Goal: Task Accomplishment & Management: Manage account settings

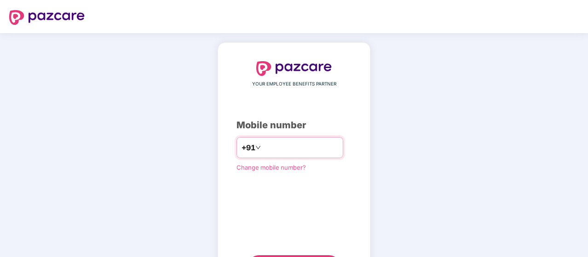
scroll to position [47, 0]
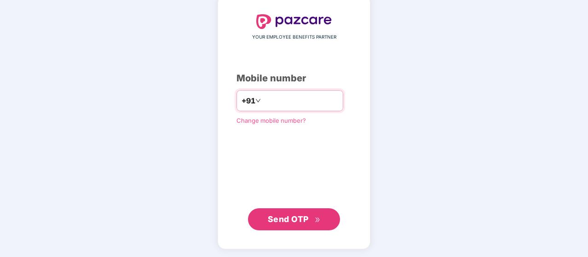
type input "**********"
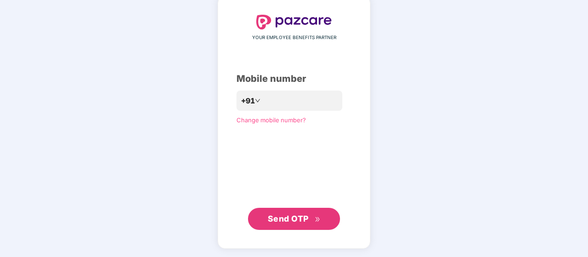
click at [301, 215] on span "Send OTP" at bounding box center [288, 219] width 41 height 10
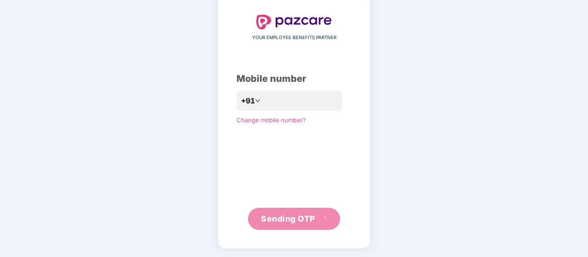
scroll to position [42, 0]
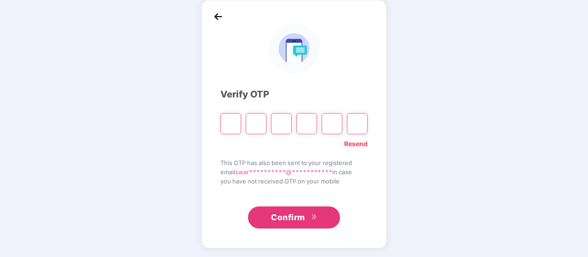
type input "*"
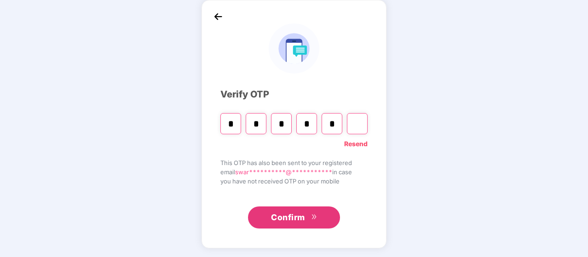
type input "*"
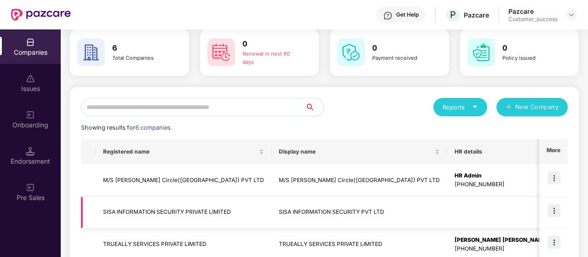
scroll to position [143, 0]
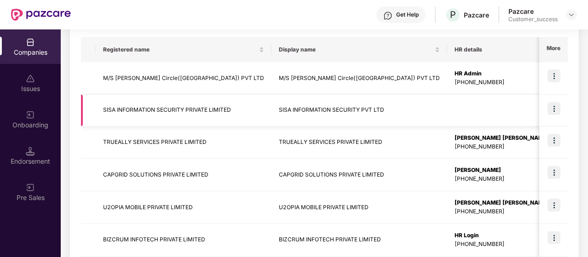
click at [559, 105] on img at bounding box center [554, 108] width 13 height 13
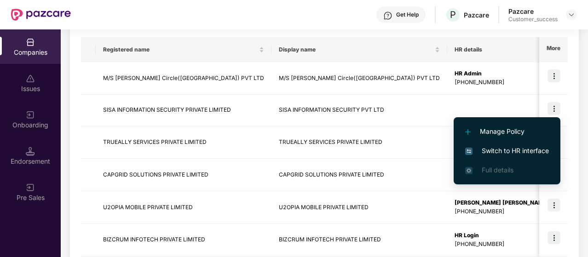
click at [500, 149] on span "Switch to HR interface" at bounding box center [507, 151] width 84 height 10
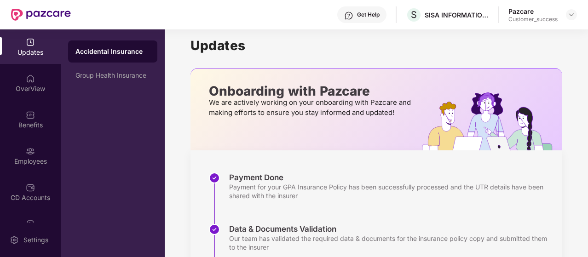
scroll to position [0, 0]
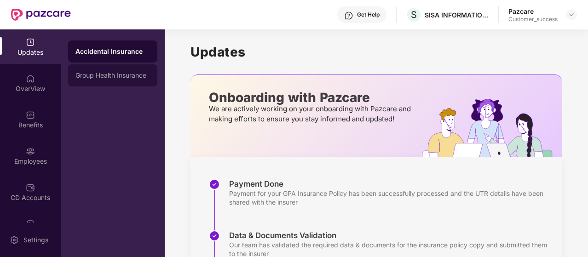
click at [134, 72] on div "Group Health Insurance" at bounding box center [113, 75] width 75 height 7
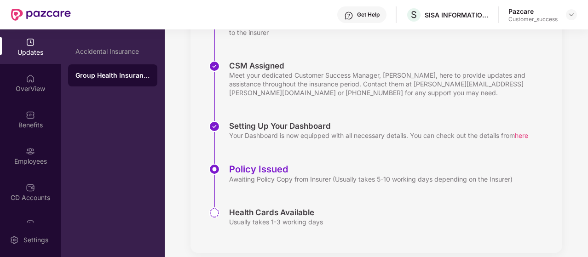
scroll to position [232, 0]
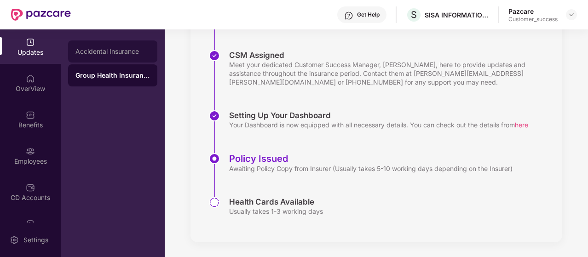
click at [113, 55] on div "Accidental Insurance" at bounding box center [112, 52] width 89 height 22
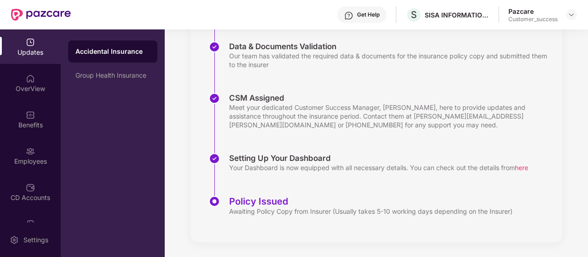
scroll to position [189, 0]
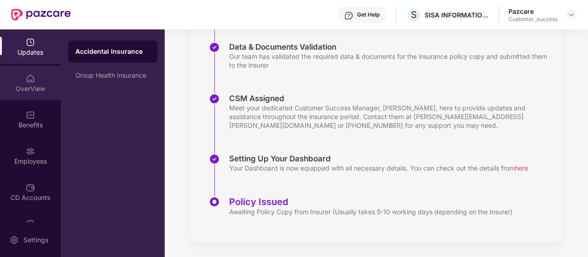
click at [36, 86] on div "OverView" at bounding box center [30, 88] width 61 height 9
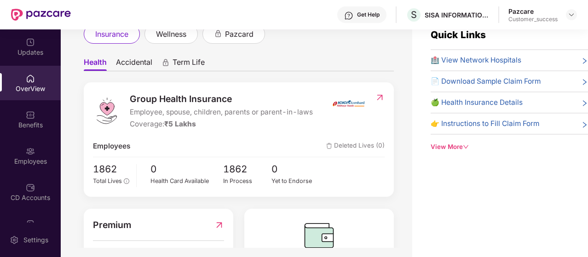
scroll to position [34, 0]
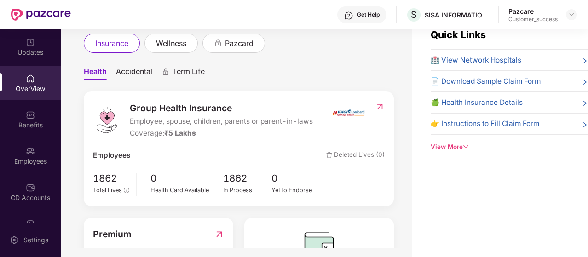
click at [132, 76] on span "Accidental" at bounding box center [134, 73] width 36 height 13
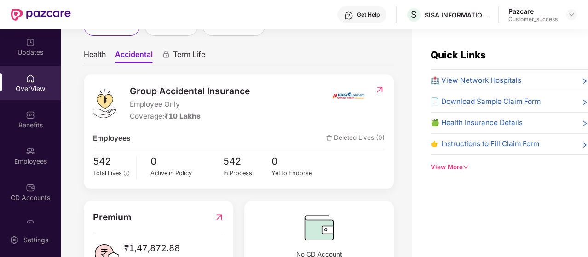
scroll to position [24, 0]
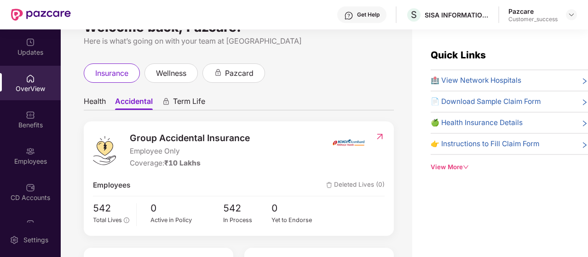
click at [186, 101] on span "Term Life" at bounding box center [189, 103] width 32 height 13
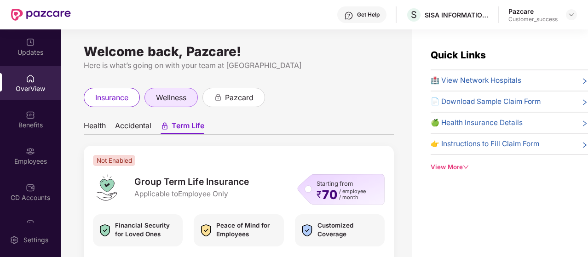
click at [173, 104] on div "wellness" at bounding box center [171, 97] width 53 height 19
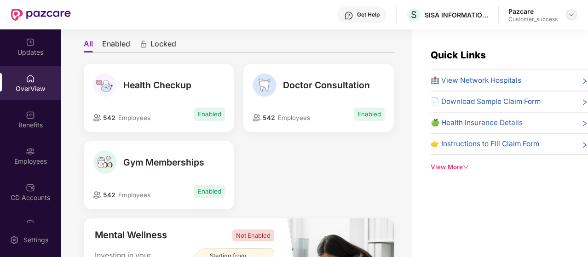
click at [573, 18] on img at bounding box center [571, 14] width 7 height 7
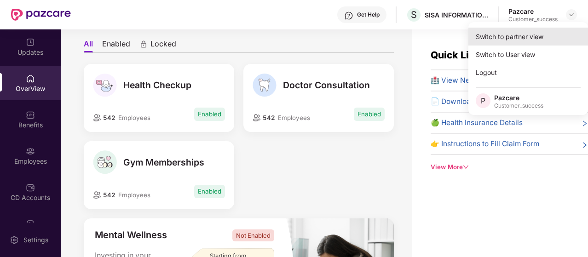
click at [508, 31] on div "Switch to partner view" at bounding box center [529, 37] width 120 height 18
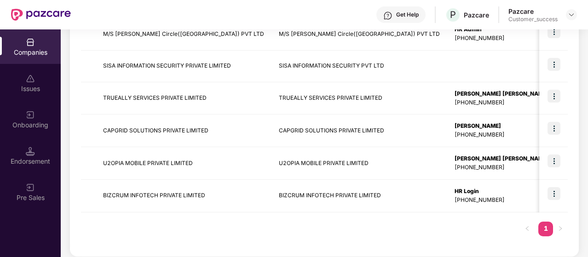
scroll to position [192, 0]
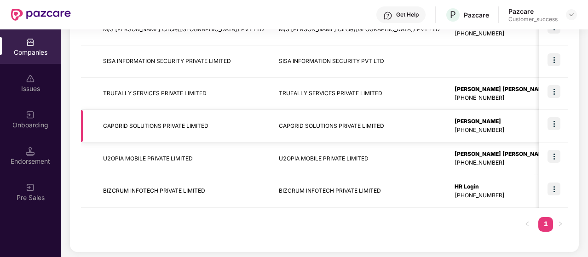
click at [552, 126] on img at bounding box center [554, 123] width 13 height 13
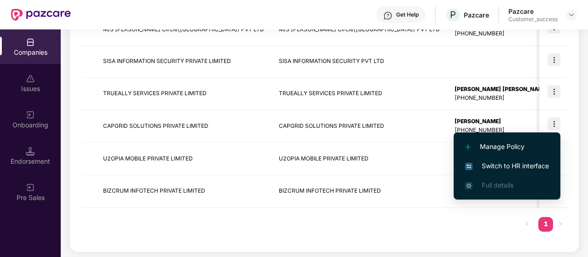
click at [503, 166] on span "Switch to HR interface" at bounding box center [507, 166] width 84 height 10
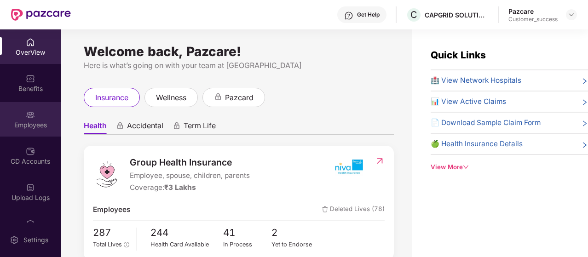
click at [15, 122] on div "Employees" at bounding box center [30, 125] width 61 height 9
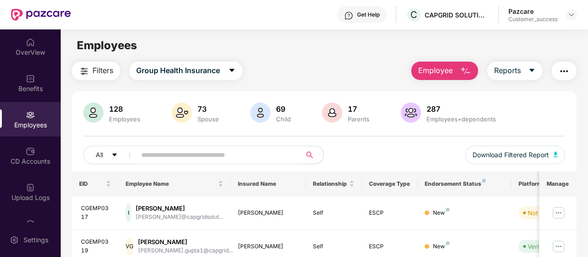
click at [171, 163] on span at bounding box center [215, 155] width 171 height 18
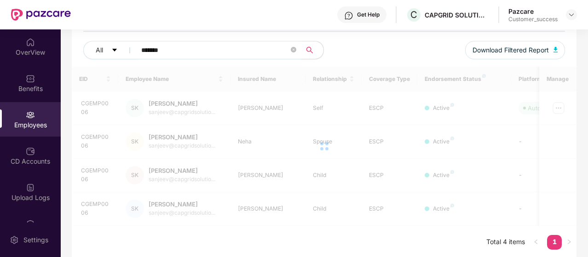
scroll to position [105, 0]
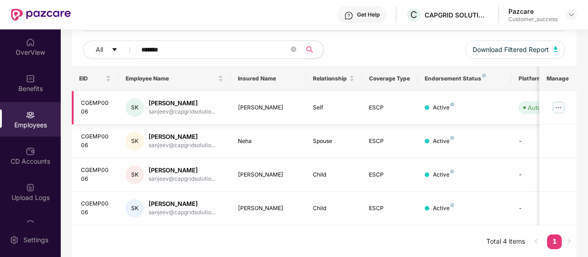
type input "*******"
click at [562, 106] on img at bounding box center [559, 107] width 15 height 15
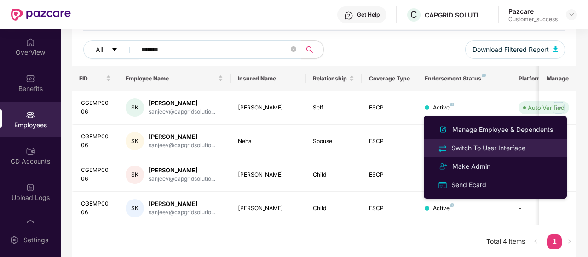
click at [514, 151] on div "Switch To User Interface" at bounding box center [489, 148] width 78 height 10
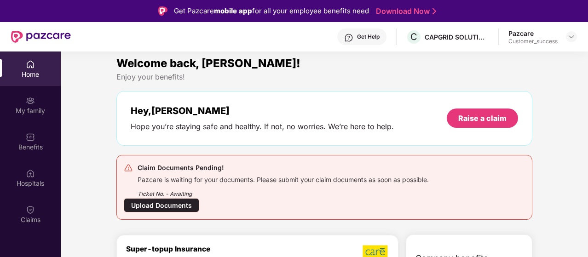
scroll to position [1, 0]
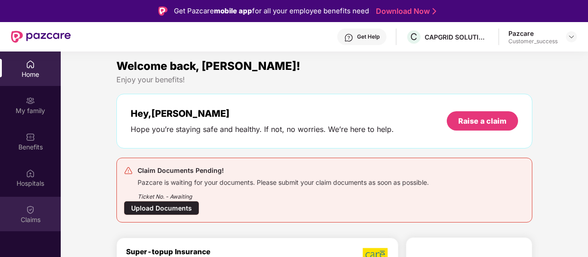
click at [30, 226] on div "Claims" at bounding box center [30, 214] width 61 height 35
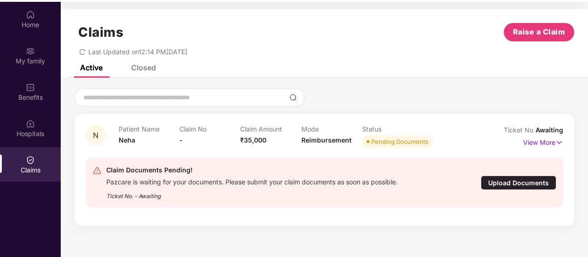
scroll to position [52, 0]
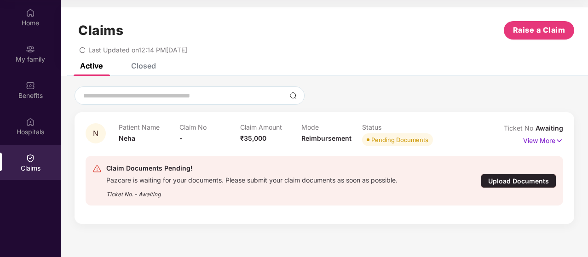
click at [139, 69] on div "Closed" at bounding box center [143, 65] width 25 height 9
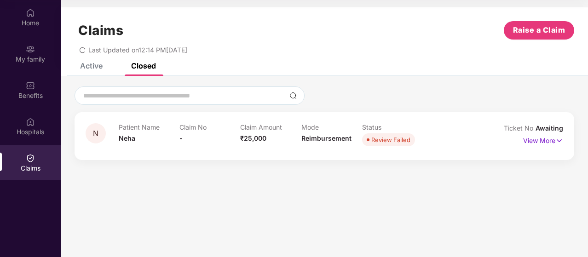
click at [106, 69] on div "Active Closed" at bounding box center [111, 66] width 90 height 20
click at [552, 137] on p "View More" at bounding box center [543, 140] width 40 height 12
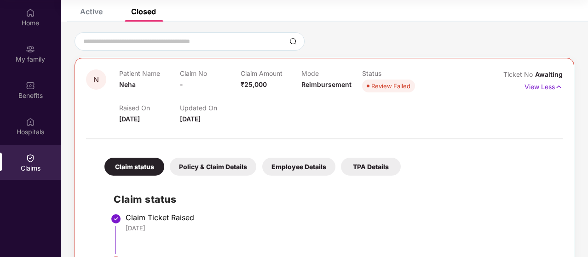
scroll to position [0, 0]
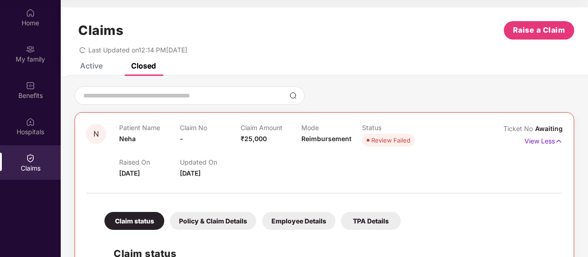
click at [90, 62] on div "Claims Raise a Claim Last Updated on 12:14 PM[DATE]" at bounding box center [325, 35] width 528 height 56
click at [95, 64] on div "Active" at bounding box center [91, 65] width 23 height 9
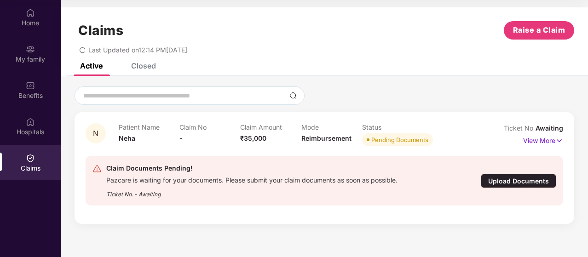
click at [84, 49] on icon "redo" at bounding box center [82, 50] width 6 height 6
click at [553, 137] on p "View More" at bounding box center [543, 140] width 40 height 12
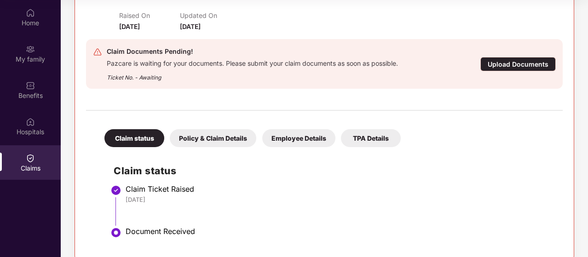
scroll to position [162, 0]
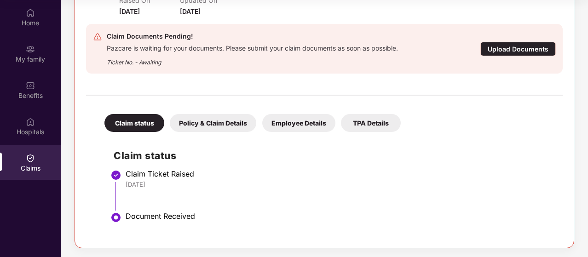
click at [197, 126] on div "Policy & Claim Details" at bounding box center [213, 123] width 87 height 18
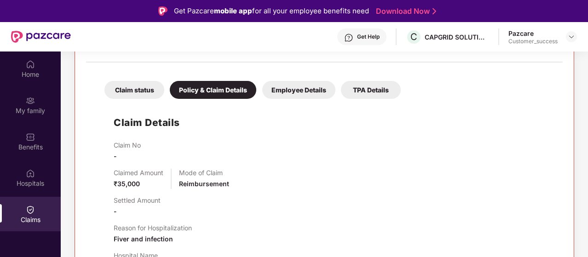
scroll to position [231, 0]
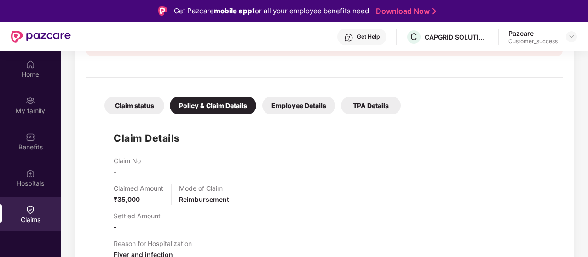
click at [298, 105] on div "Employee Details" at bounding box center [298, 106] width 73 height 18
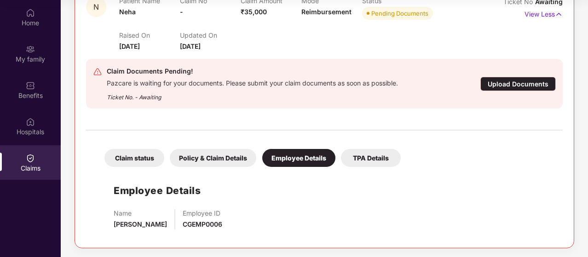
scroll to position [51, 0]
click at [384, 156] on div "TPA Details" at bounding box center [371, 159] width 60 height 18
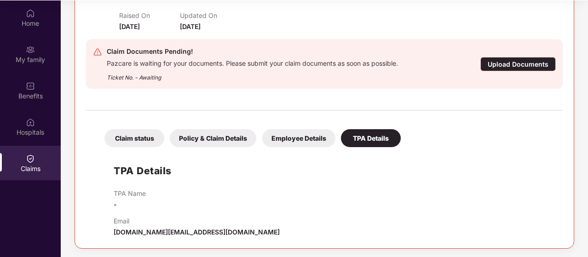
scroll to position [52, 0]
click at [140, 131] on div "Claim status" at bounding box center [135, 138] width 60 height 18
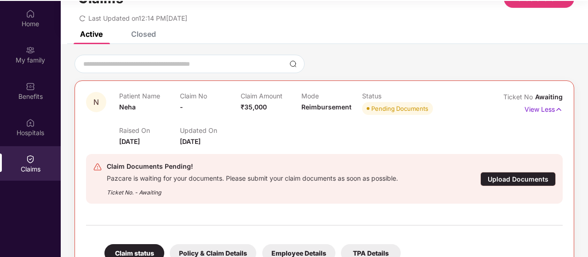
scroll to position [0, 0]
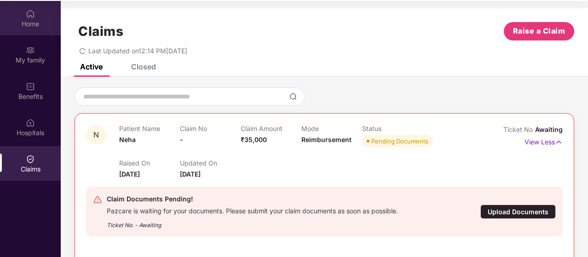
click at [40, 26] on div "Home" at bounding box center [30, 23] width 61 height 9
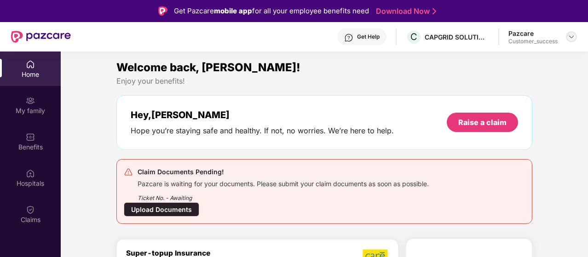
click at [569, 37] on img at bounding box center [571, 36] width 7 height 7
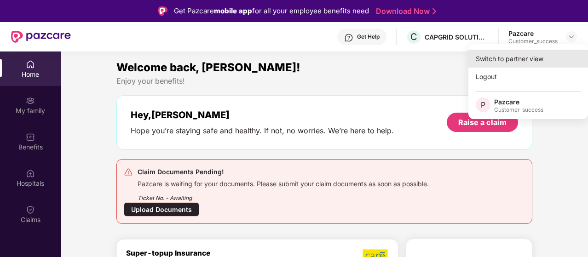
click at [543, 54] on div "Switch to partner view" at bounding box center [529, 59] width 120 height 18
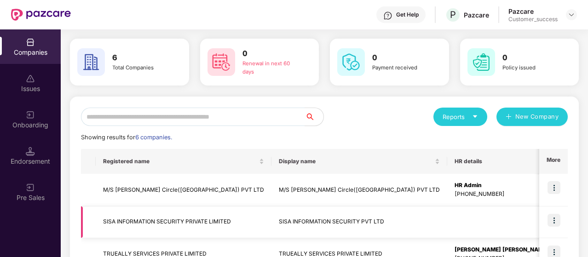
scroll to position [46, 0]
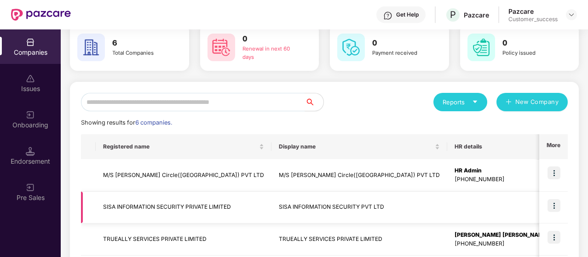
click at [556, 210] on img at bounding box center [554, 205] width 13 height 13
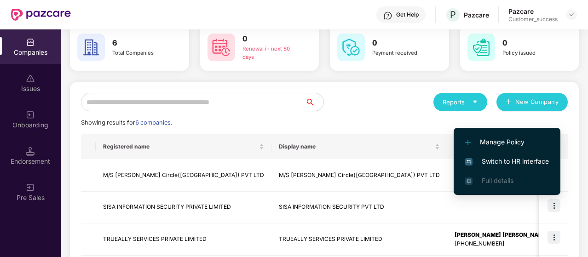
click at [548, 163] on span "Switch to HR interface" at bounding box center [507, 162] width 84 height 10
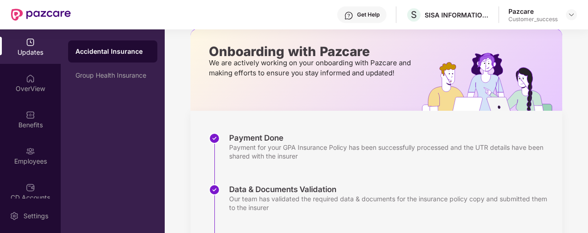
scroll to position [0, 0]
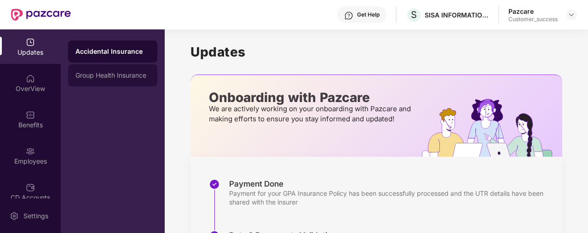
click at [80, 78] on div "Group Health Insurance" at bounding box center [113, 75] width 75 height 7
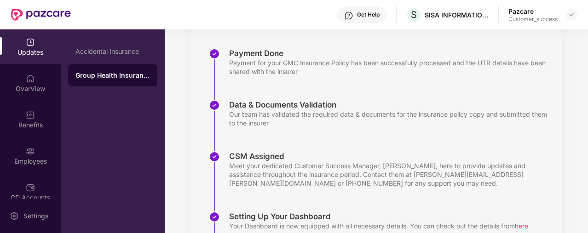
scroll to position [92, 0]
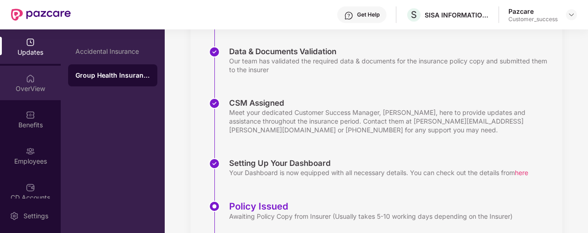
click at [20, 88] on div "OverView" at bounding box center [30, 88] width 61 height 9
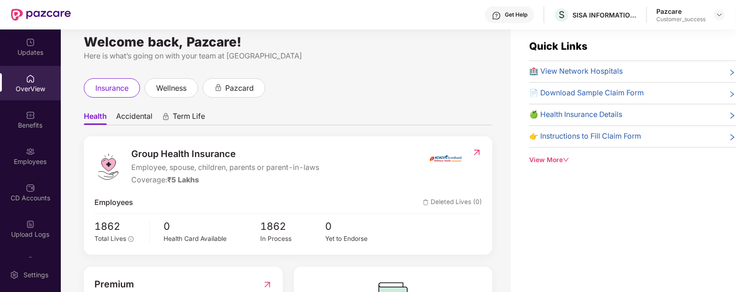
scroll to position [0, 0]
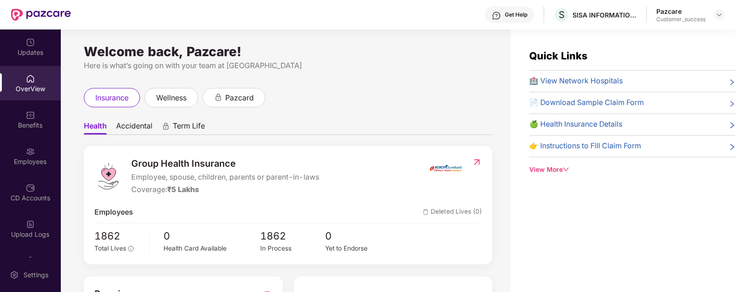
click at [148, 130] on span "Accidental" at bounding box center [134, 127] width 36 height 13
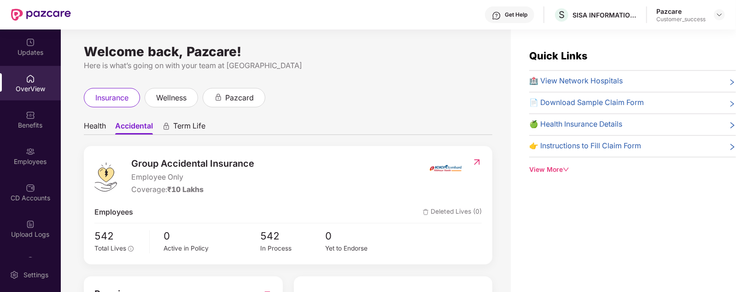
click at [102, 132] on span "Health" at bounding box center [95, 127] width 22 height 13
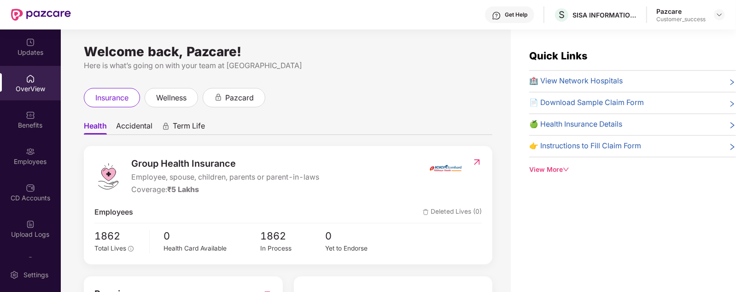
click at [562, 168] on div "View More" at bounding box center [632, 170] width 207 height 10
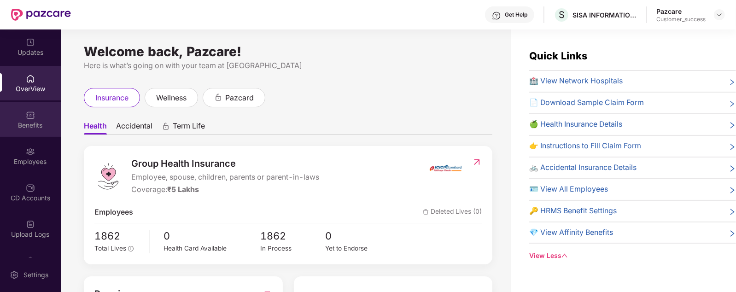
click at [29, 117] on img at bounding box center [30, 114] width 9 height 9
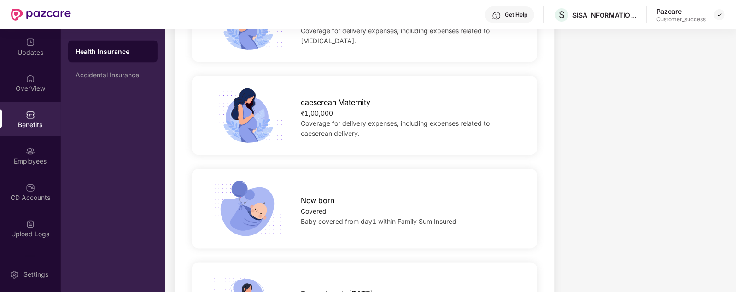
scroll to position [1093, 0]
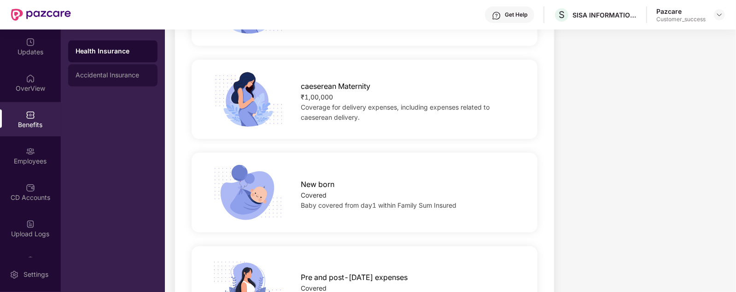
click at [113, 72] on div "Accidental Insurance" at bounding box center [113, 75] width 75 height 7
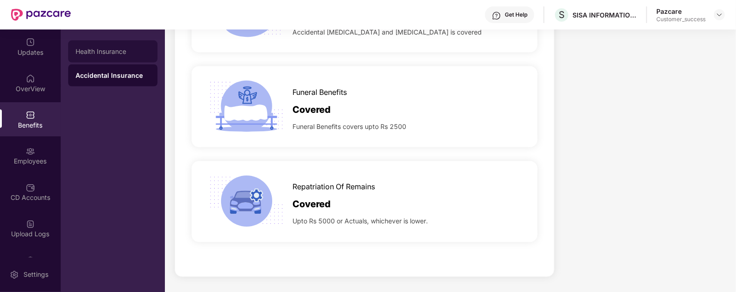
click at [117, 55] on div "Health Insurance" at bounding box center [113, 51] width 75 height 7
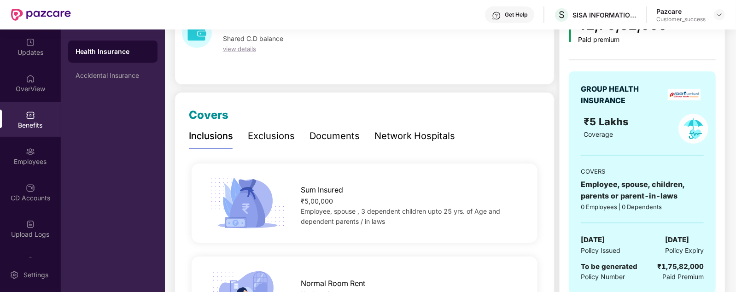
scroll to position [0, 0]
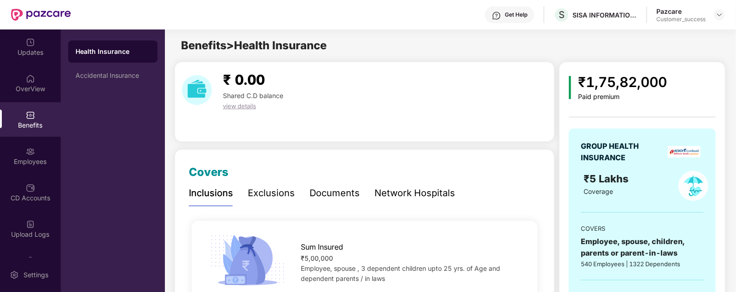
click at [291, 196] on div "Exclusions" at bounding box center [271, 193] width 47 height 14
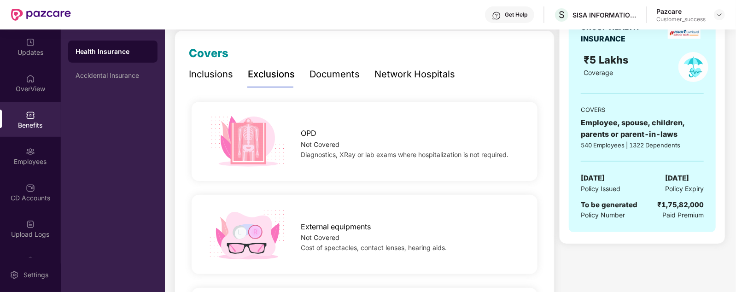
scroll to position [115, 0]
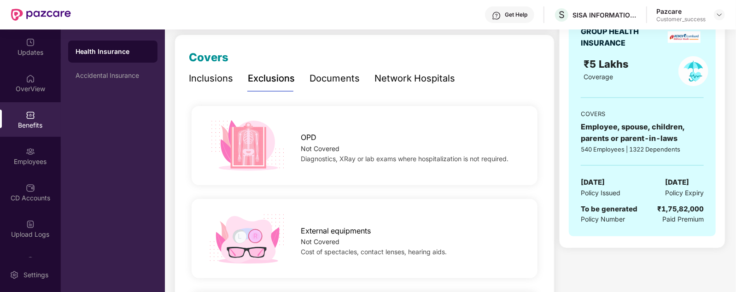
click at [315, 75] on div "Documents" at bounding box center [334, 78] width 50 height 14
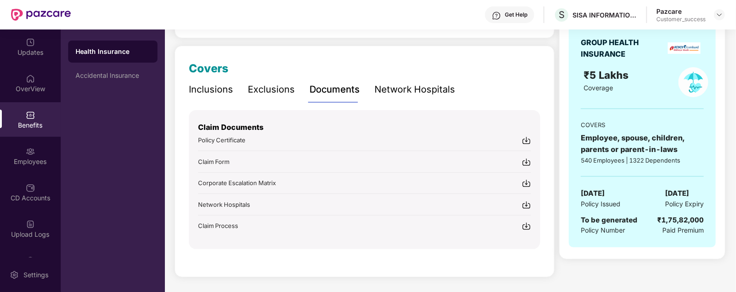
scroll to position [101, 0]
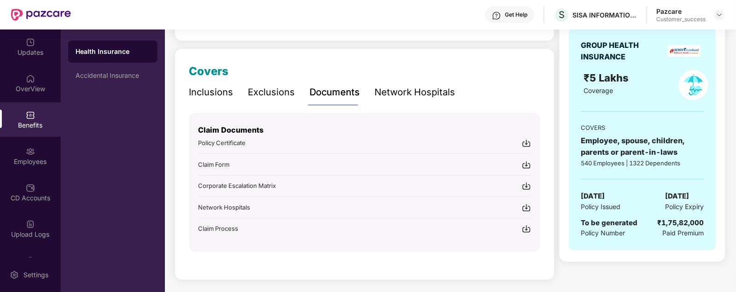
click at [389, 95] on div "Network Hospitals" at bounding box center [414, 92] width 81 height 14
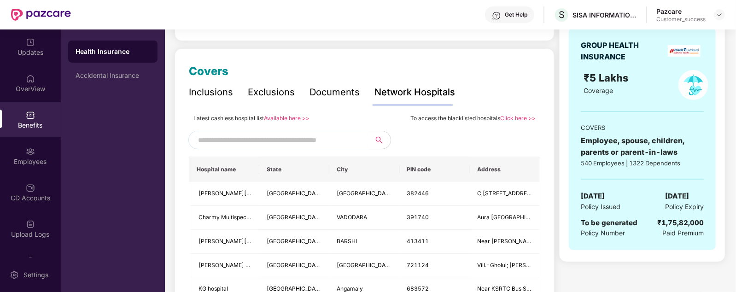
click at [511, 120] on link "Click here >>" at bounding box center [517, 118] width 35 height 7
click at [39, 159] on div "Employees" at bounding box center [30, 161] width 61 height 9
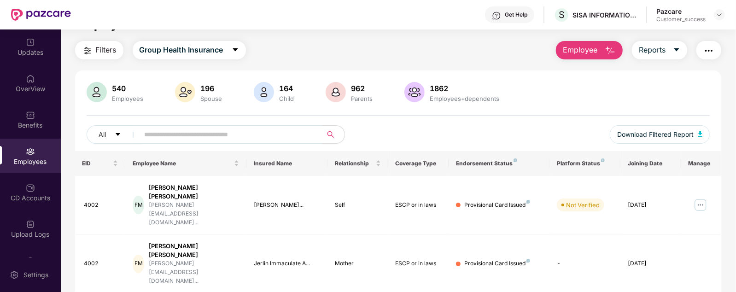
scroll to position [0, 0]
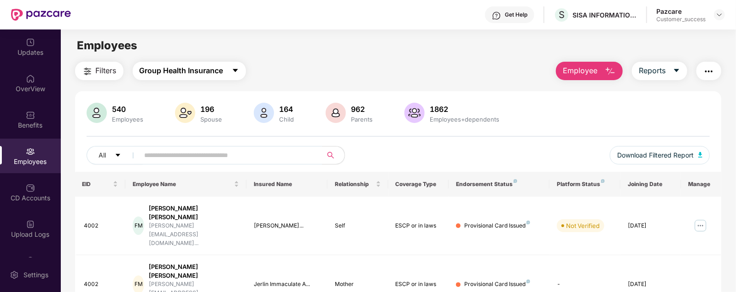
click at [229, 65] on button "Group Health Insurance" at bounding box center [189, 71] width 113 height 18
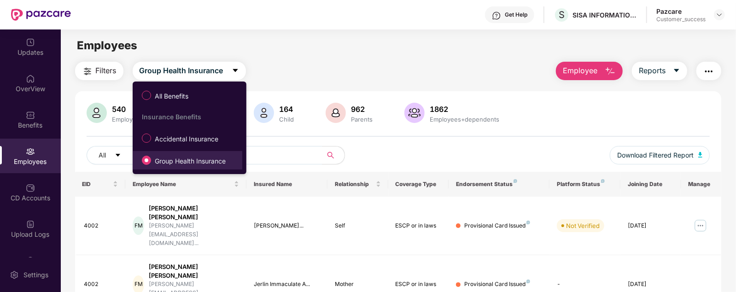
click at [221, 163] on span "Group Health Insurance" at bounding box center [190, 161] width 78 height 10
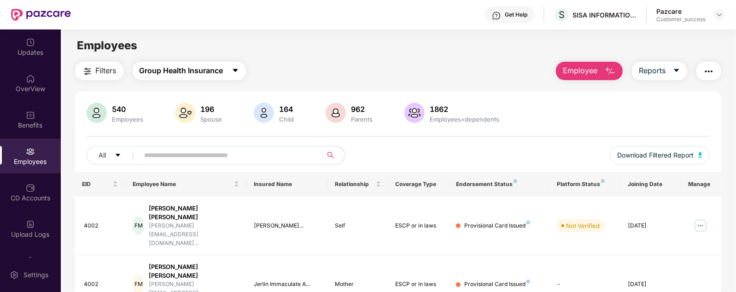
click at [213, 76] on span "Group Health Insurance" at bounding box center [181, 71] width 84 height 12
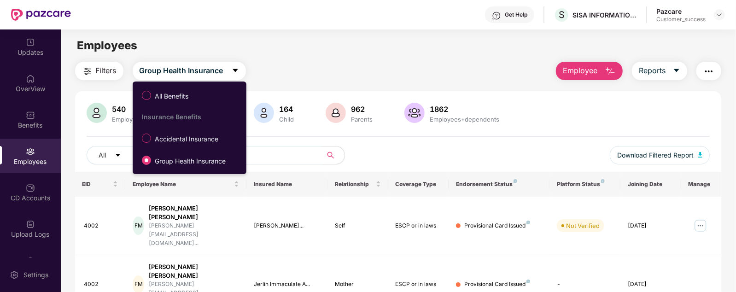
click at [200, 134] on span "Accidental Insurance" at bounding box center [186, 139] width 71 height 10
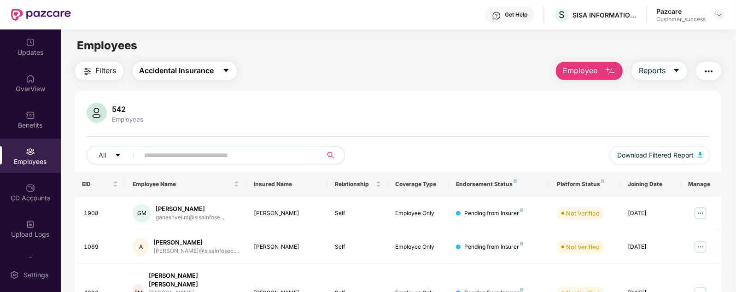
click at [190, 65] on span "Accidental Insurance" at bounding box center [176, 71] width 75 height 12
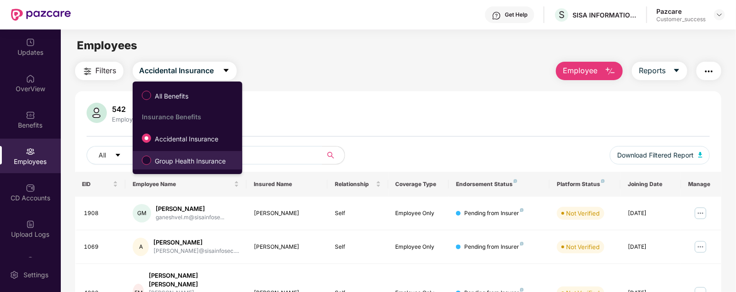
click at [204, 164] on span "Group Health Insurance" at bounding box center [190, 161] width 78 height 10
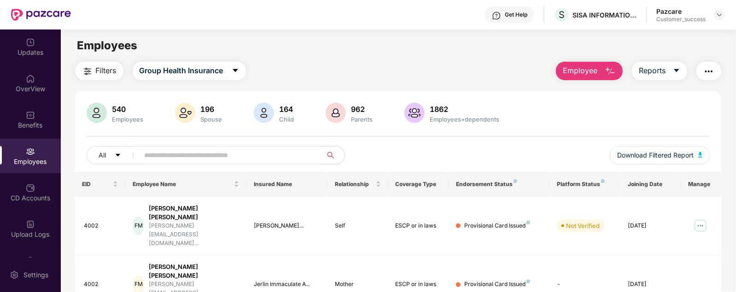
click at [588, 75] on span "Employee" at bounding box center [580, 71] width 35 height 12
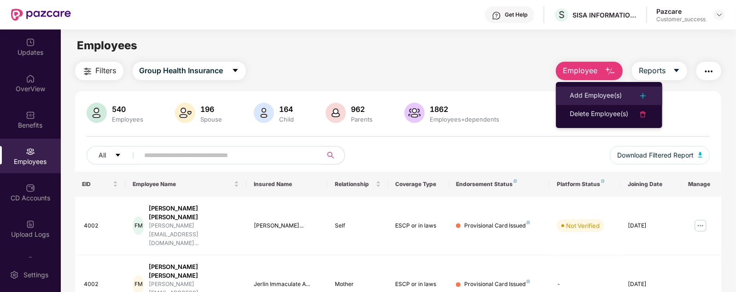
click at [570, 97] on div "Add Employee(s)" at bounding box center [596, 95] width 52 height 11
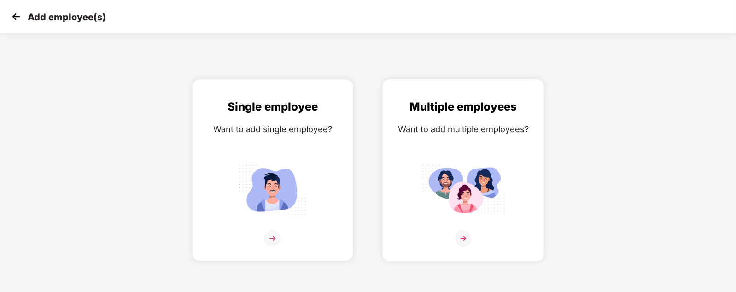
click at [506, 149] on div "Multiple employees Want to add multiple employees?" at bounding box center [463, 178] width 142 height 160
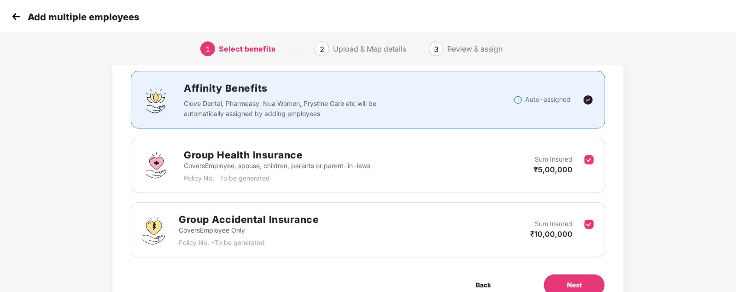
scroll to position [102, 0]
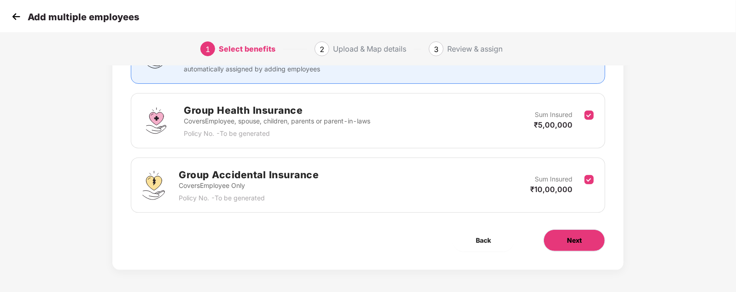
click at [588, 233] on button "Next" at bounding box center [574, 240] width 62 height 22
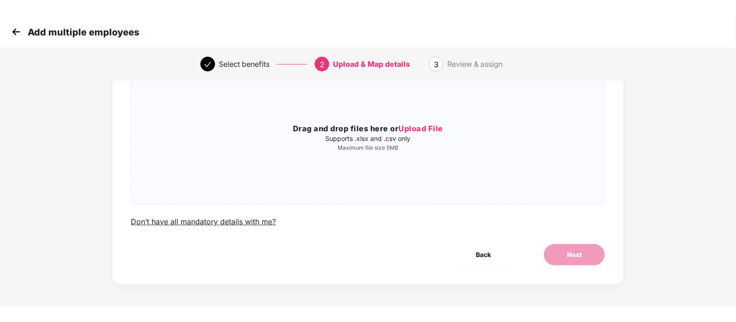
scroll to position [0, 0]
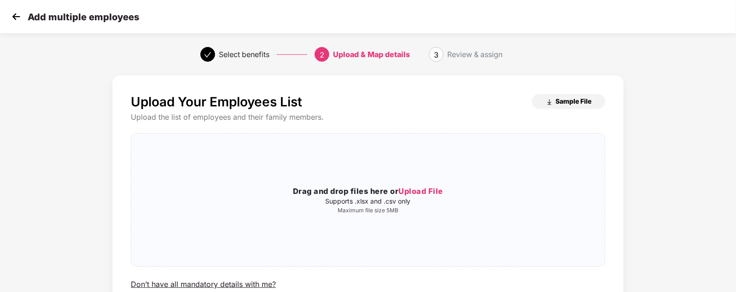
click at [573, 99] on span "Sample File" at bounding box center [573, 101] width 36 height 9
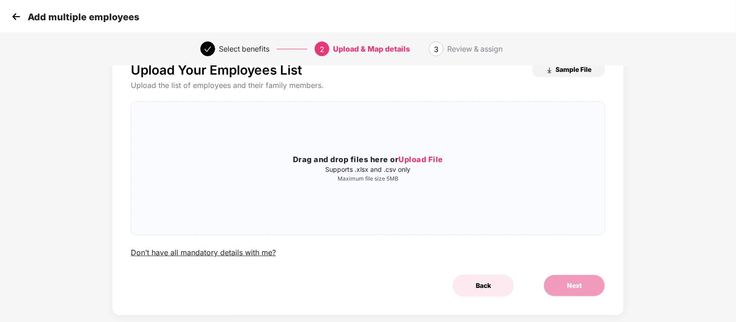
scroll to position [48, 0]
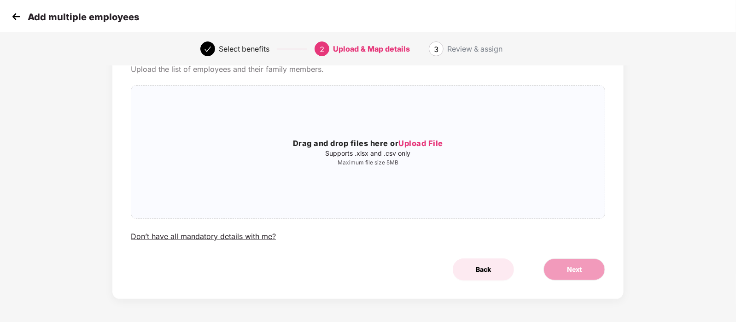
click at [490, 233] on button "Back" at bounding box center [483, 269] width 61 height 22
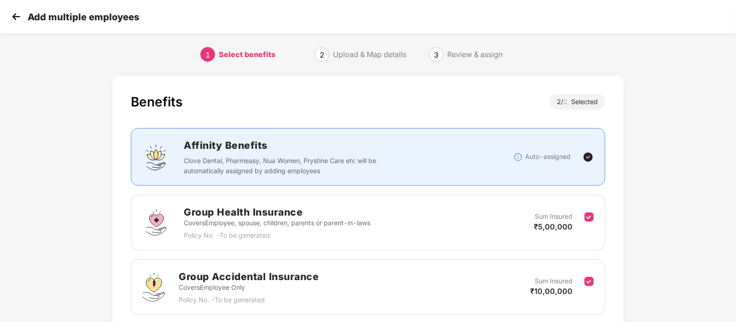
click at [13, 15] on img at bounding box center [16, 17] width 14 height 14
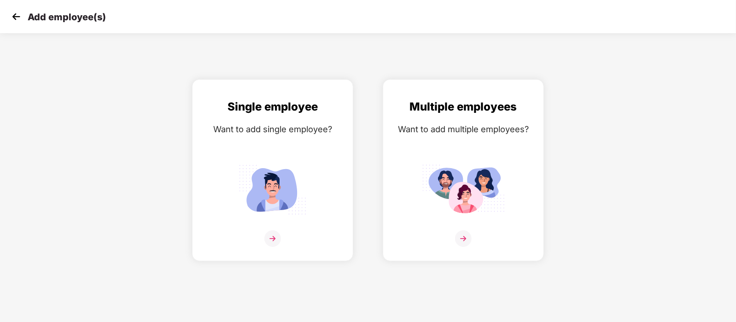
click at [13, 17] on img at bounding box center [16, 17] width 14 height 14
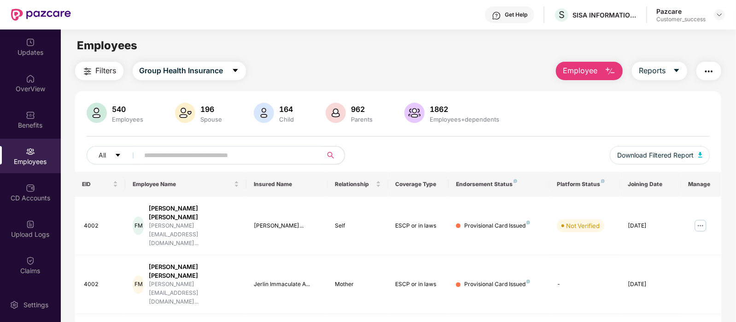
click at [588, 75] on img "button" at bounding box center [609, 71] width 11 height 11
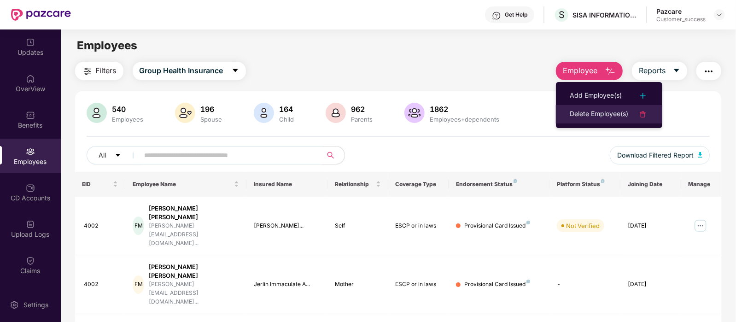
click at [588, 114] on div "Delete Employee(s)" at bounding box center [599, 114] width 58 height 11
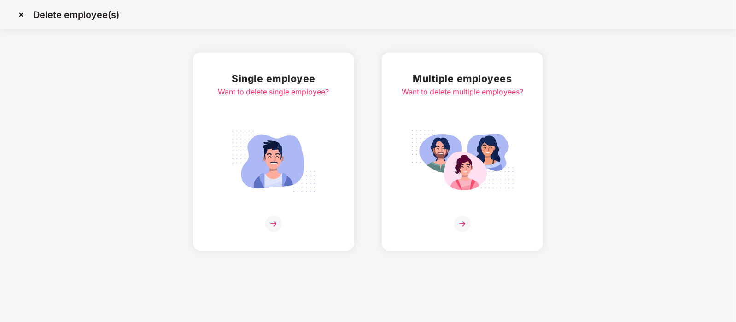
click at [478, 110] on div "Multiple employees Want to delete multiple employees?" at bounding box center [462, 151] width 122 height 161
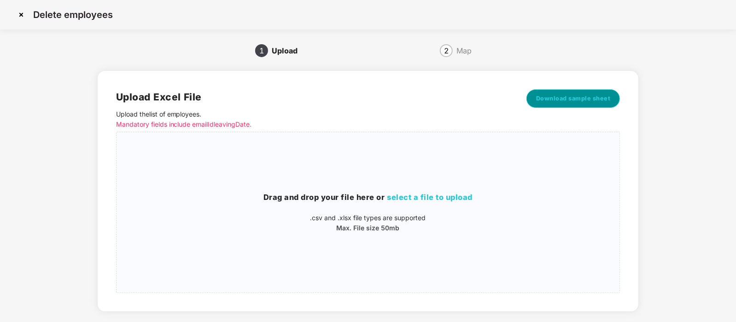
click at [587, 93] on button "Download sample sheet" at bounding box center [573, 98] width 94 height 18
click at [22, 17] on img at bounding box center [21, 14] width 15 height 15
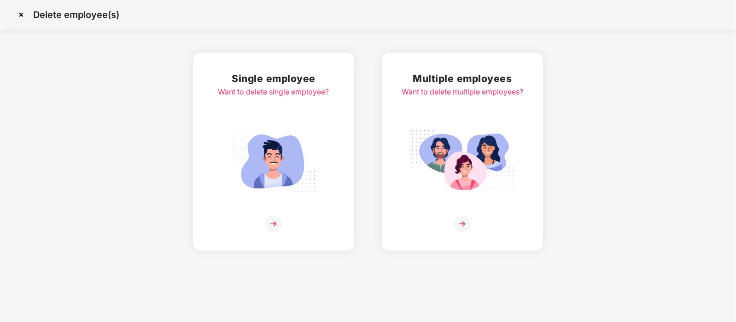
click at [19, 15] on img at bounding box center [21, 14] width 15 height 15
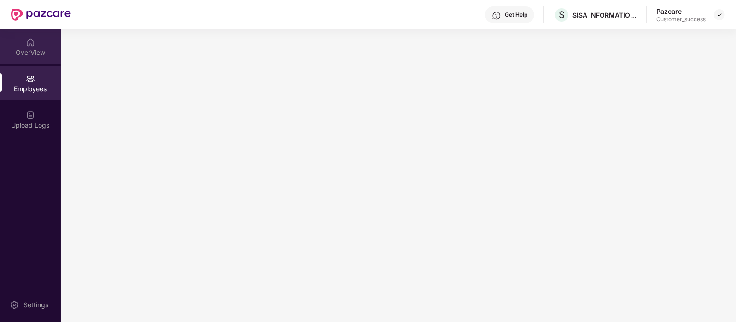
click at [38, 49] on div "OverView" at bounding box center [30, 52] width 61 height 9
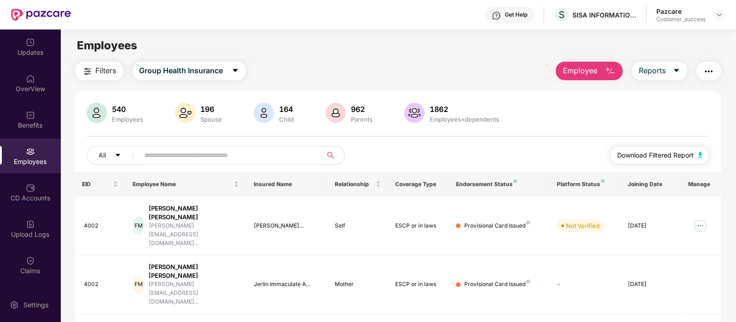
click at [649, 155] on span "Download Filtered Report" at bounding box center [655, 155] width 76 height 10
click at [636, 158] on span "Download Filtered Report" at bounding box center [655, 155] width 76 height 10
click at [392, 44] on div "Employees" at bounding box center [398, 45] width 674 height 17
click at [46, 187] on div "CD Accounts" at bounding box center [30, 192] width 61 height 35
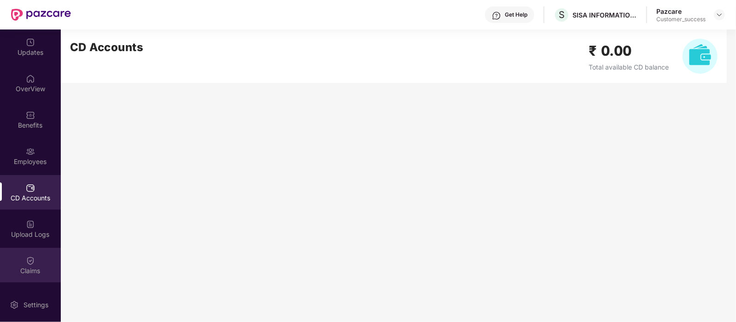
click at [32, 252] on div "Claims" at bounding box center [30, 265] width 61 height 35
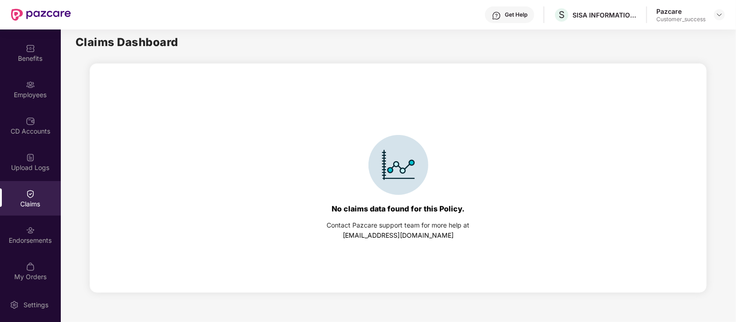
scroll to position [69, 0]
click at [34, 71] on div "Employees" at bounding box center [30, 87] width 61 height 35
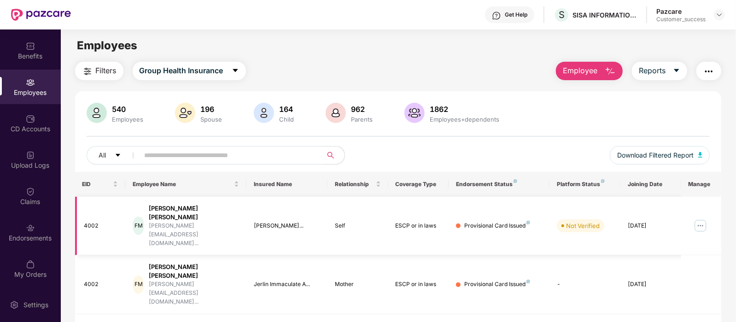
click at [703, 218] on img at bounding box center [700, 225] width 15 height 15
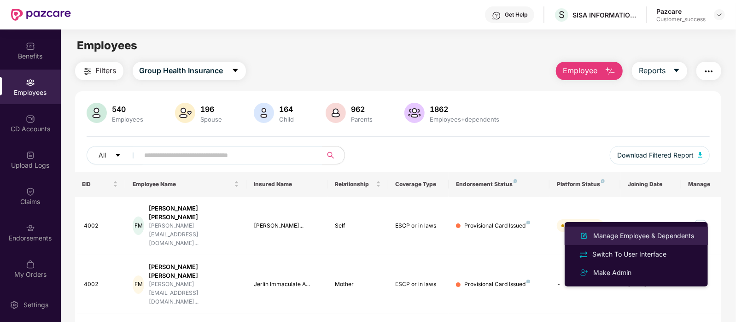
click at [616, 238] on div "Manage Employee & Dependents" at bounding box center [643, 236] width 105 height 10
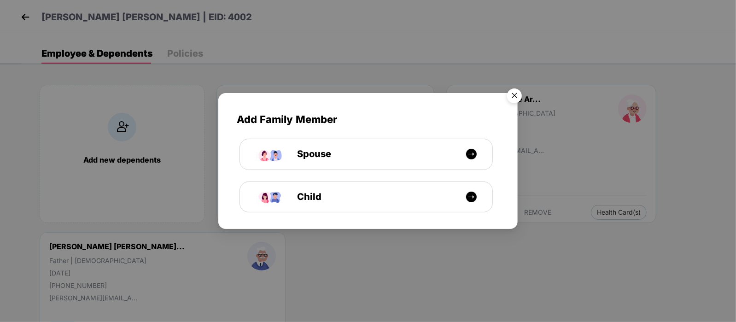
click at [518, 95] on img "Close" at bounding box center [514, 97] width 26 height 26
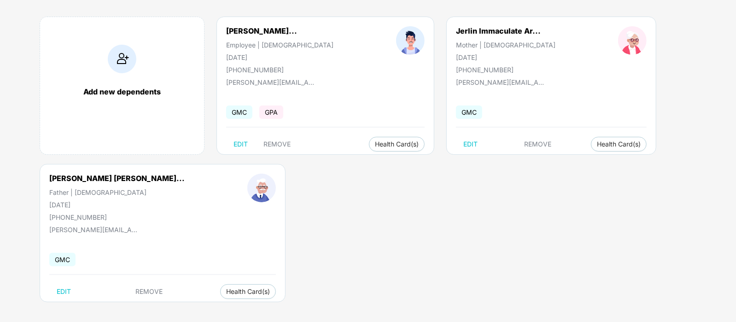
scroll to position [71, 0]
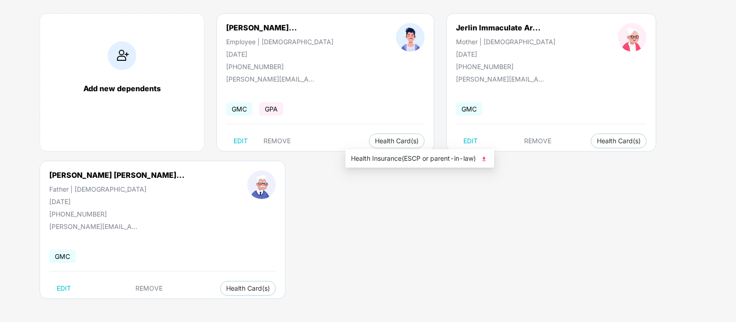
click at [405, 161] on span "Health Insurance(ESCP or parent-in-law)" at bounding box center [420, 158] width 138 height 10
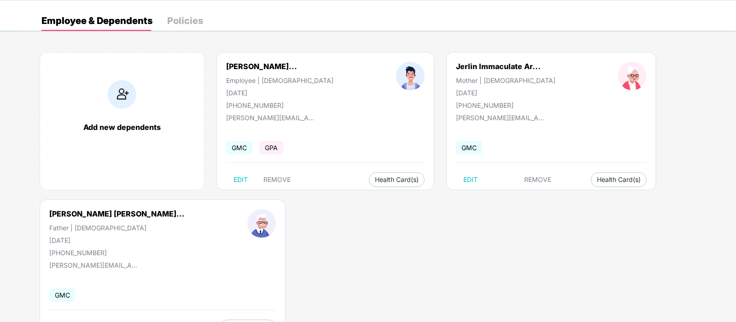
scroll to position [0, 0]
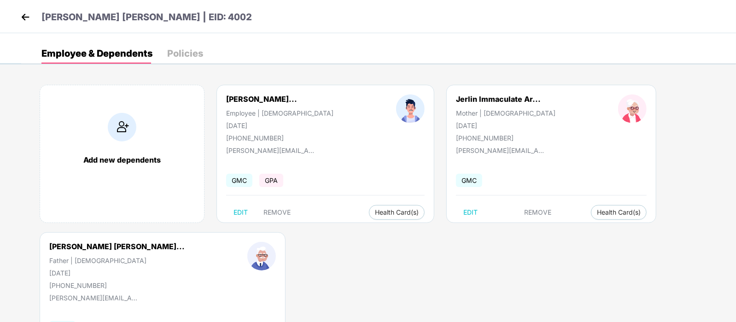
click at [30, 20] on img at bounding box center [25, 17] width 14 height 14
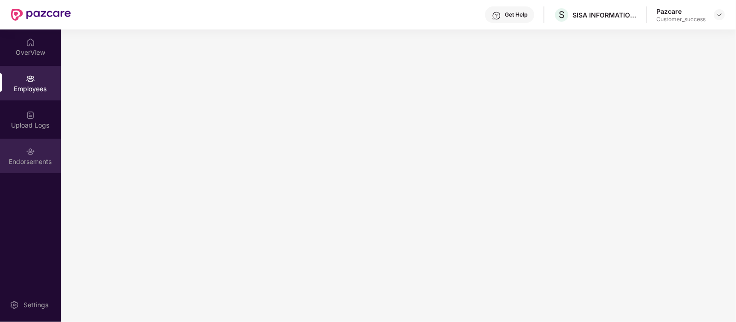
click at [29, 149] on img at bounding box center [30, 151] width 9 height 9
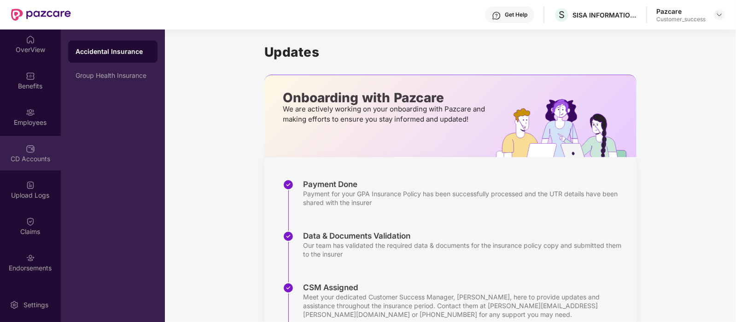
scroll to position [57, 0]
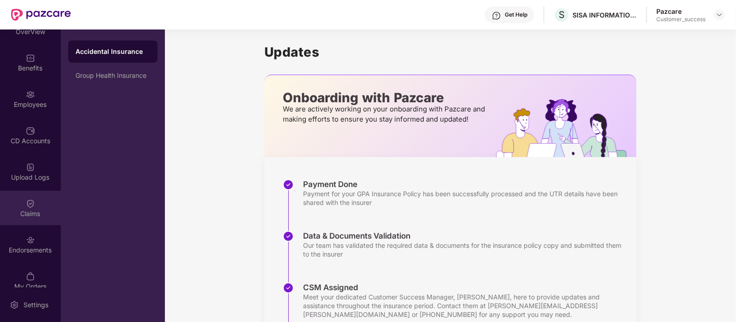
click at [30, 211] on div "Claims" at bounding box center [30, 213] width 61 height 9
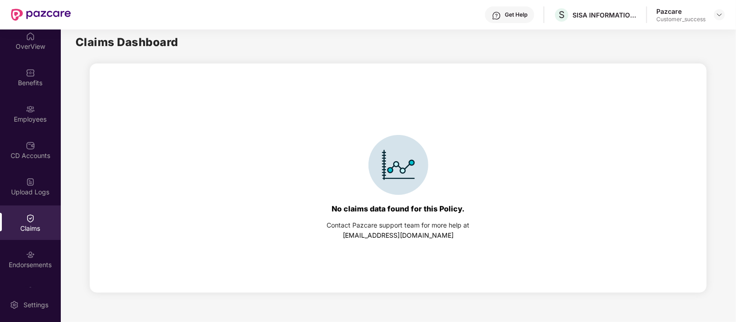
scroll to position [0, 0]
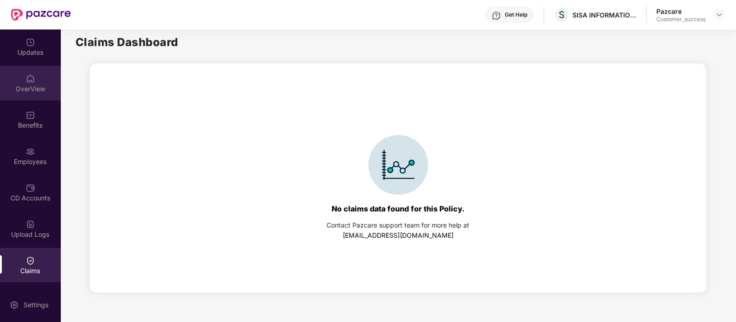
click at [33, 81] on img at bounding box center [30, 78] width 9 height 9
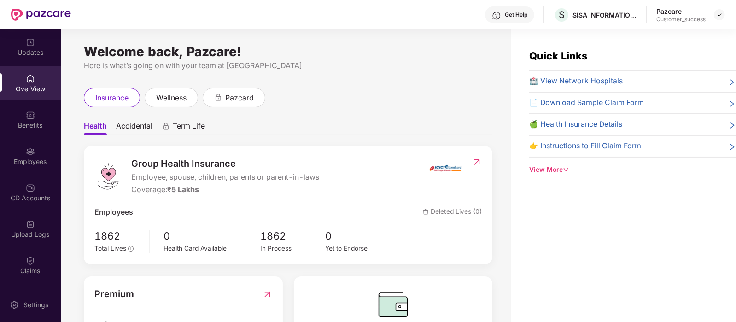
click at [725, 11] on header "Get Help S SISA INFORMATION SECURITY PVT LTD Pazcare Customer_success" at bounding box center [368, 14] width 736 height 29
click at [717, 14] on img at bounding box center [718, 14] width 7 height 7
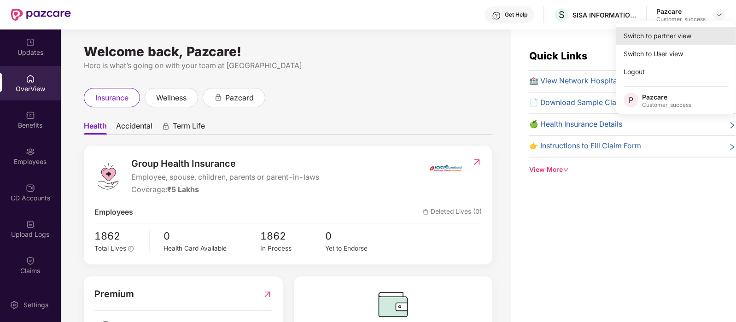
click at [670, 39] on div "Switch to partner view" at bounding box center [676, 36] width 120 height 18
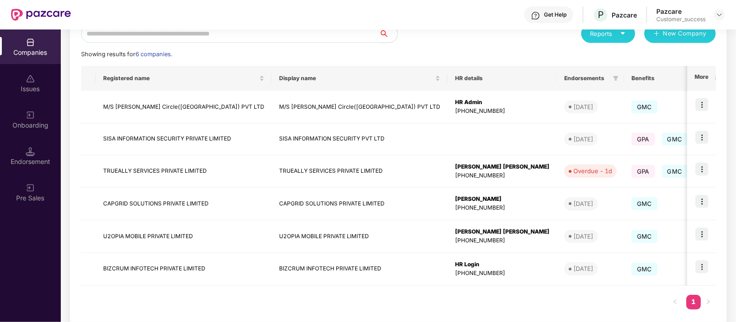
scroll to position [116, 0]
click at [557, 152] on td "[DATE]" at bounding box center [590, 138] width 67 height 32
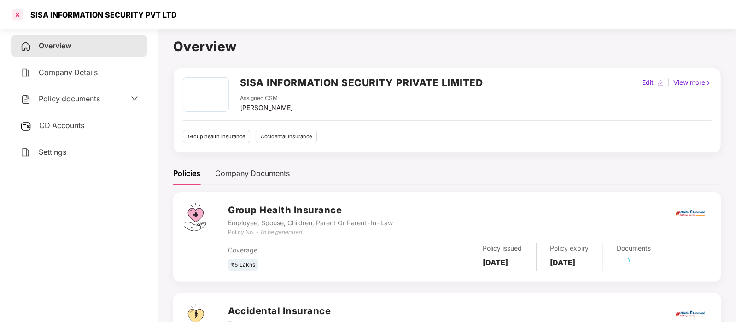
click at [17, 13] on div at bounding box center [17, 14] width 15 height 15
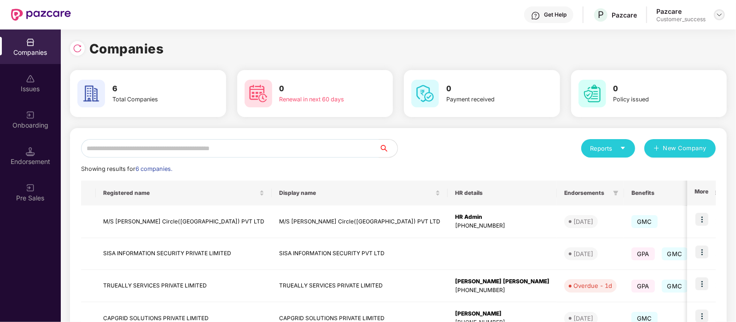
click at [715, 17] on div at bounding box center [719, 14] width 11 height 11
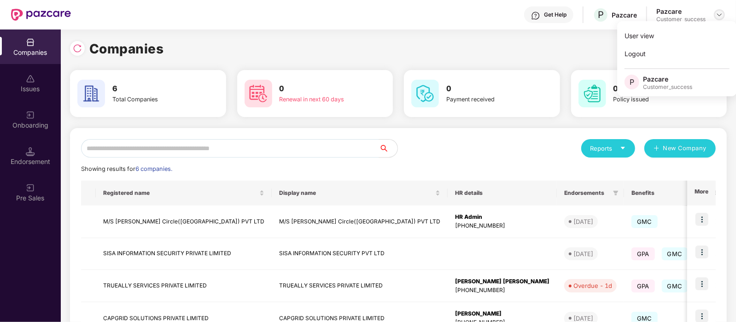
click at [715, 17] on div at bounding box center [719, 14] width 11 height 11
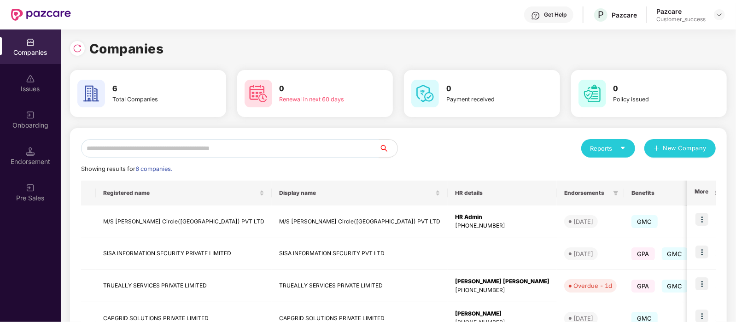
click at [419, 172] on div "Showing results for 6 companies." at bounding box center [398, 168] width 634 height 9
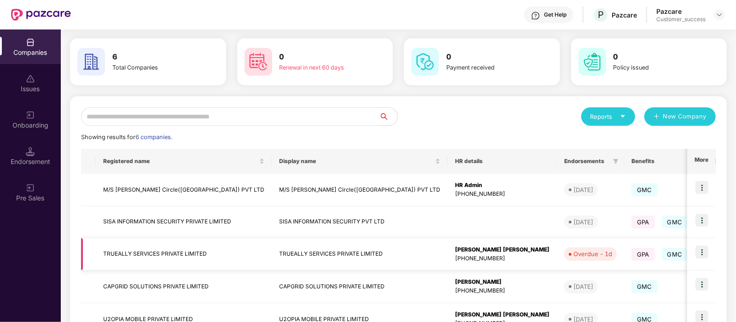
scroll to position [57, 0]
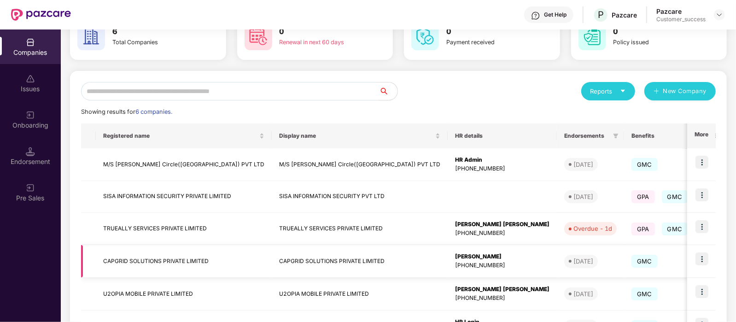
click at [704, 261] on img at bounding box center [701, 258] width 13 height 13
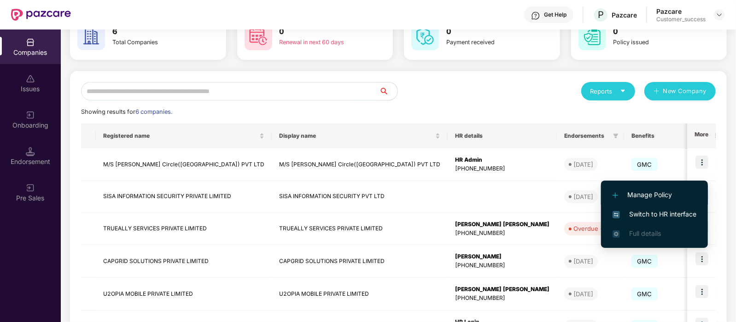
click at [667, 195] on span "Manage Policy" at bounding box center [654, 195] width 84 height 10
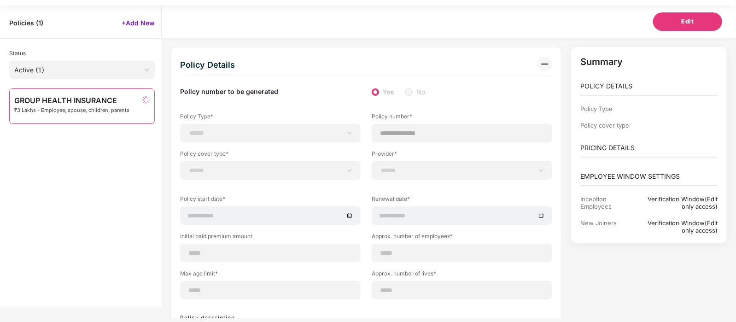
scroll to position [0, 0]
select select "**********"
select select "*"
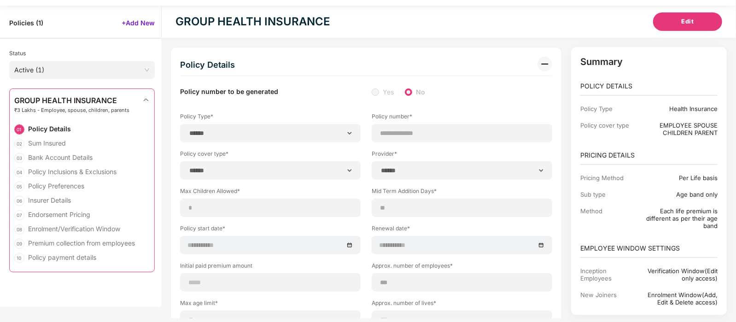
type input "**********"
type input "***"
type input "**"
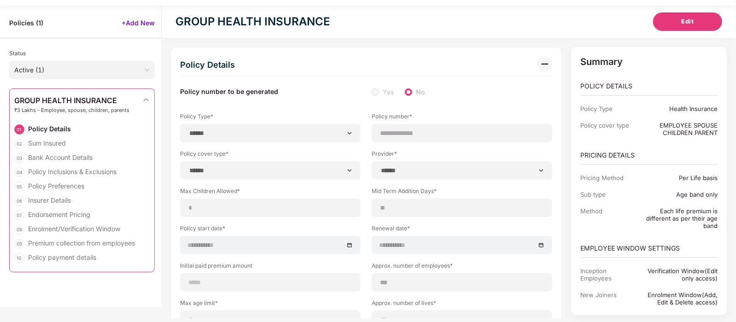
type input "***"
type input "*"
type input "**********"
type input "******"
type input "**********"
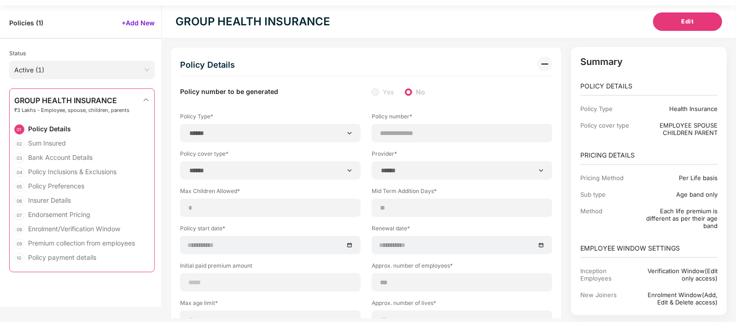
type input "**********"
type input "******"
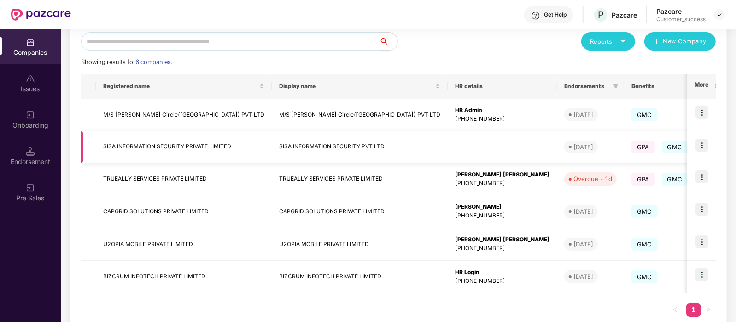
scroll to position [115, 0]
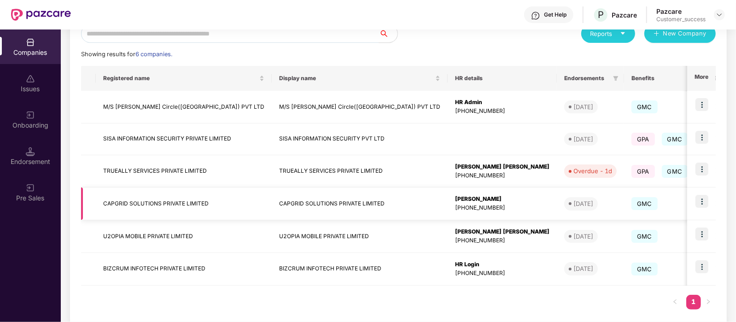
click at [700, 199] on img at bounding box center [701, 201] width 13 height 13
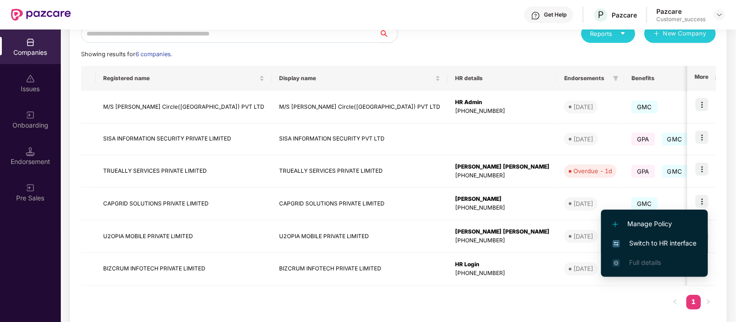
click at [677, 239] on span "Switch to HR interface" at bounding box center [654, 243] width 84 height 10
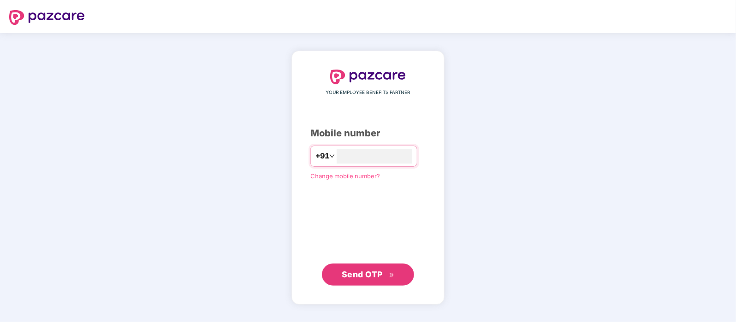
type input "**********"
click at [375, 275] on span "Send OTP" at bounding box center [362, 274] width 41 height 10
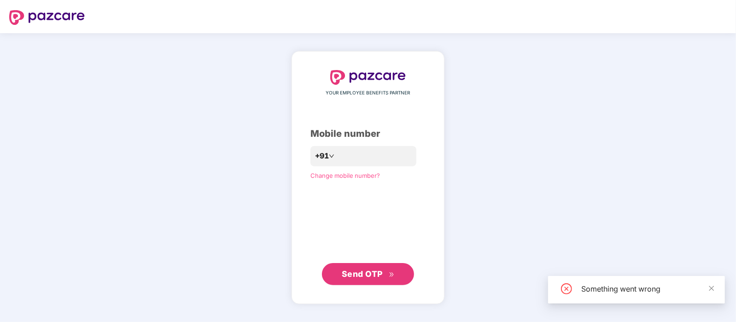
click at [375, 275] on span "Send OTP" at bounding box center [362, 274] width 41 height 10
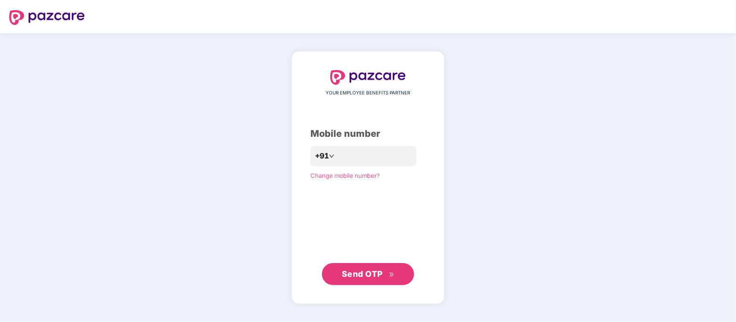
click at [372, 280] on span "Send OTP" at bounding box center [368, 273] width 53 height 13
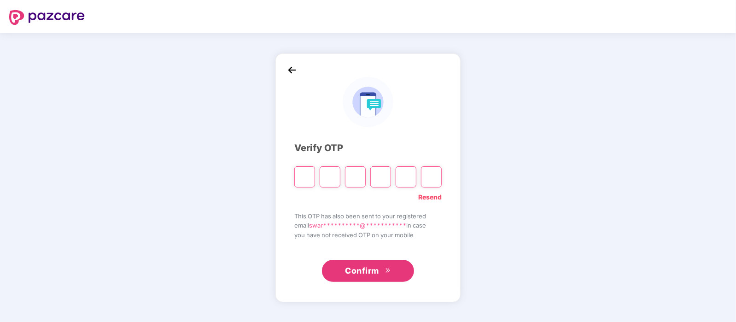
type input "*"
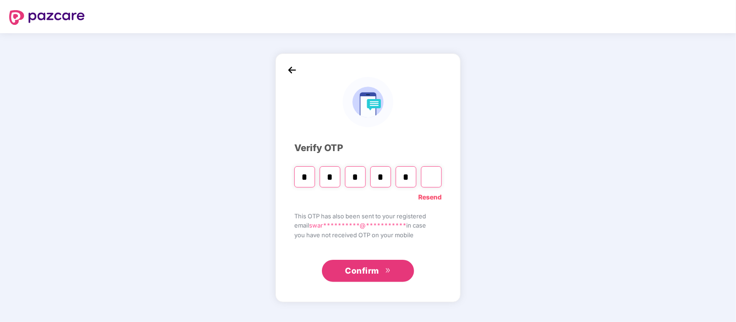
type input "*"
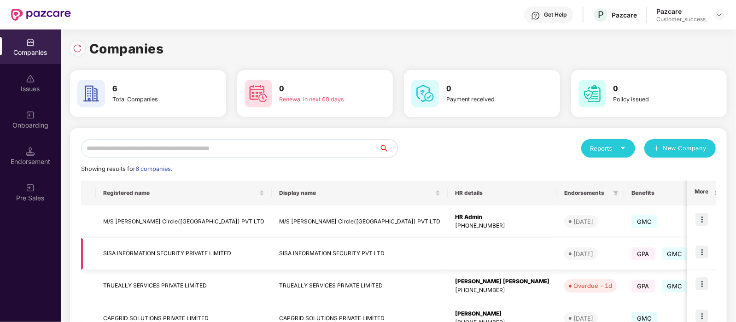
scroll to position [129, 0]
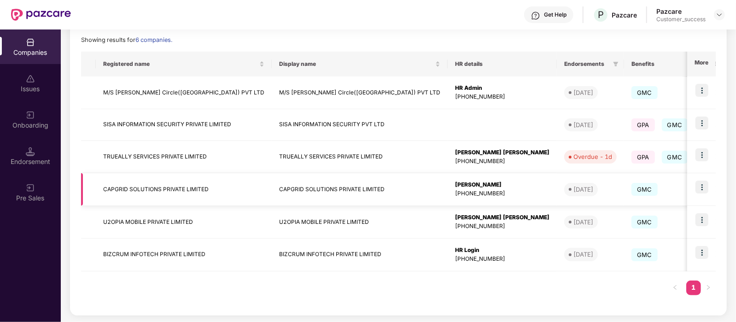
click at [703, 173] on td at bounding box center [701, 189] width 29 height 33
click at [700, 187] on img at bounding box center [701, 186] width 13 height 13
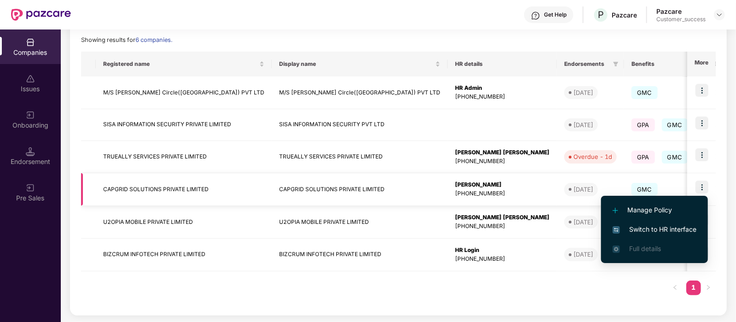
click at [700, 187] on img at bounding box center [701, 186] width 13 height 13
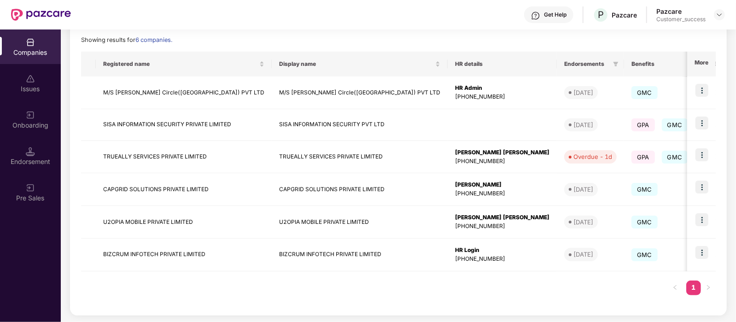
click at [719, 174] on div "Reports New Company Showing results for 6 companies. Registered name Display na…" at bounding box center [398, 157] width 657 height 316
click at [702, 190] on img at bounding box center [701, 186] width 13 height 13
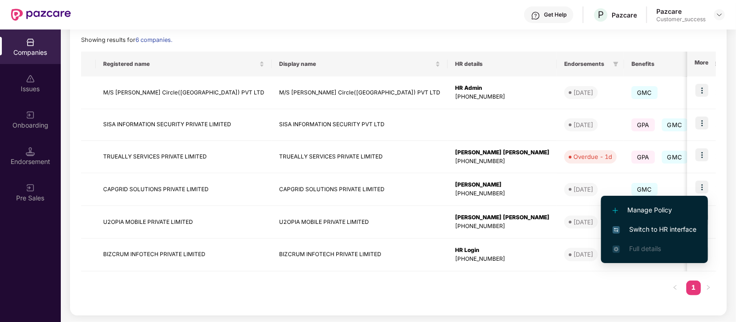
click at [647, 208] on span "Manage Policy" at bounding box center [654, 210] width 84 height 10
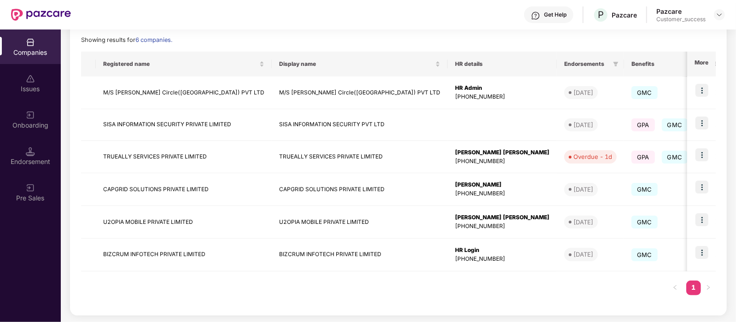
scroll to position [16, 0]
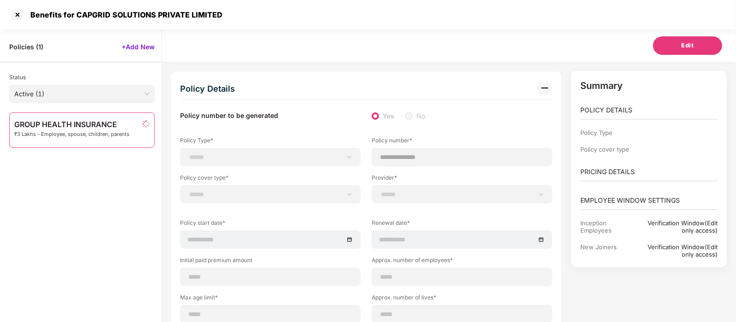
type input "**********"
type input "***"
type input "**"
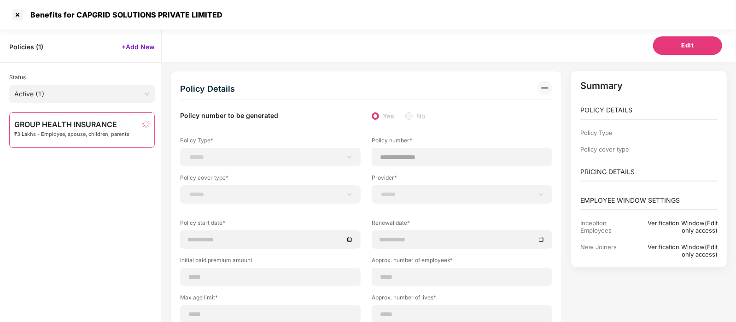
type input "***"
type input "*"
type input "**********"
type input "******"
type input "**********"
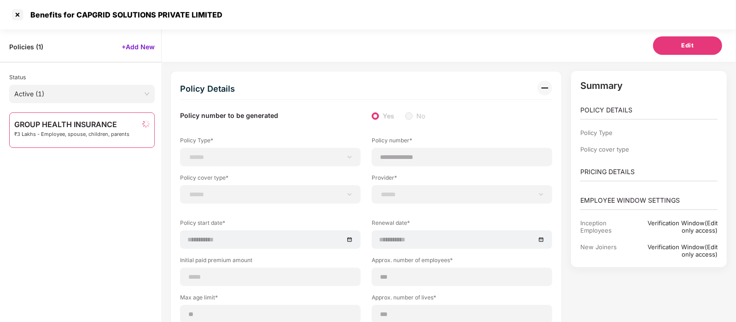
type input "**********"
type input "******"
select select "**********"
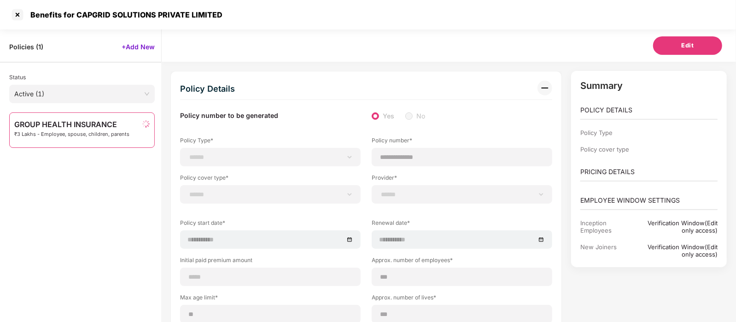
select select "**********"
select select "*"
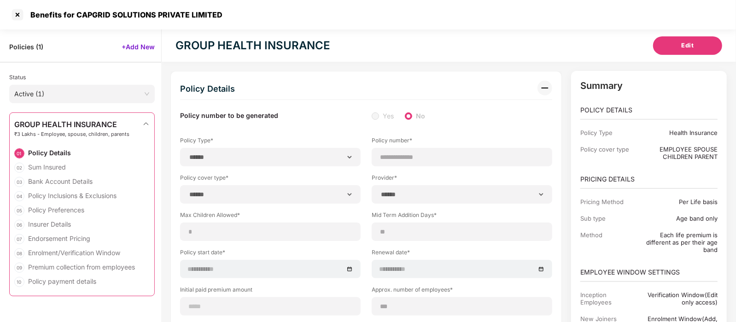
click at [647, 231] on div "Each life premium is different as per their age band" at bounding box center [677, 242] width 80 height 22
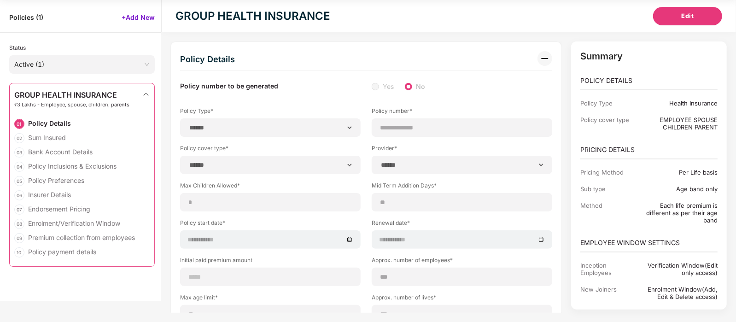
scroll to position [0, 0]
click at [728, 93] on div "Summary POLICY DETAILS Policy Type Health Insurance Policy cover type EMPLOYEE …" at bounding box center [648, 176] width 165 height 271
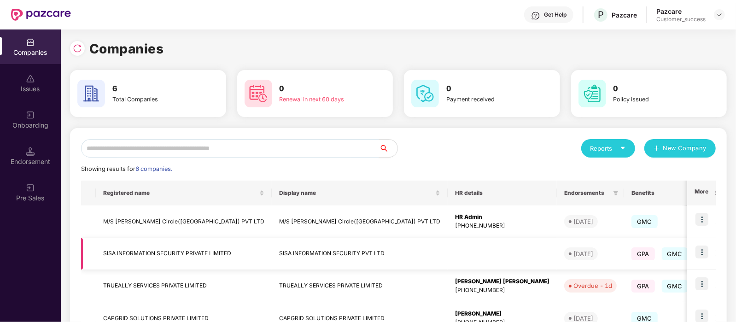
click at [557, 239] on td "[DATE]" at bounding box center [590, 254] width 67 height 32
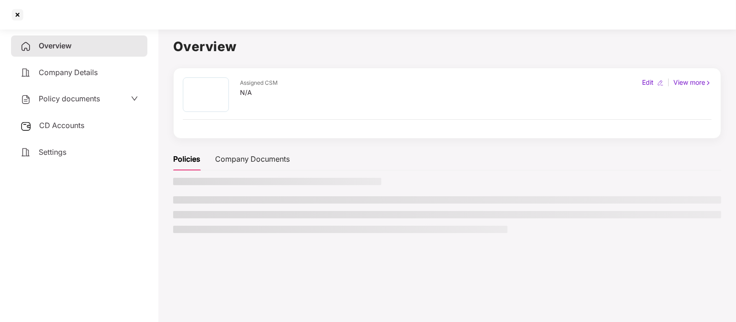
click at [495, 139] on div "Assigned CSM N/A Edit | View more" at bounding box center [447, 103] width 548 height 71
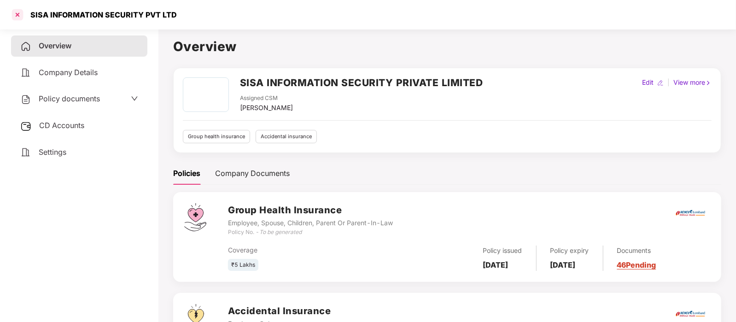
click at [19, 19] on div at bounding box center [17, 14] width 15 height 15
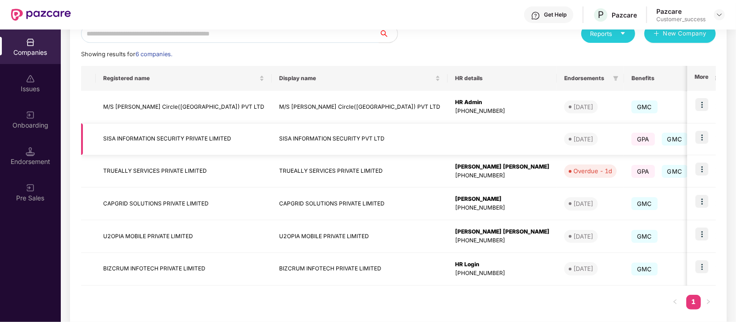
scroll to position [129, 0]
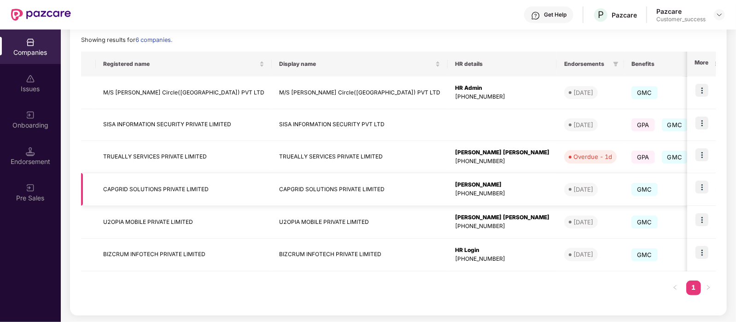
click at [700, 185] on img at bounding box center [701, 186] width 13 height 13
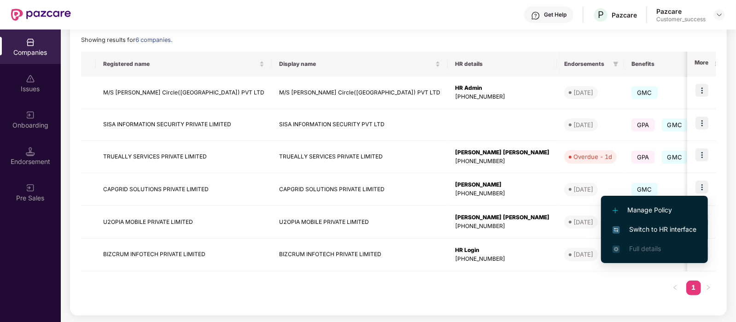
click at [665, 228] on span "Switch to HR interface" at bounding box center [654, 229] width 84 height 10
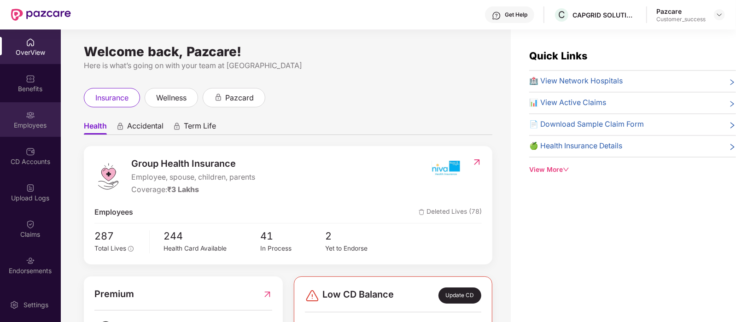
click at [33, 105] on div "Employees" at bounding box center [30, 119] width 61 height 35
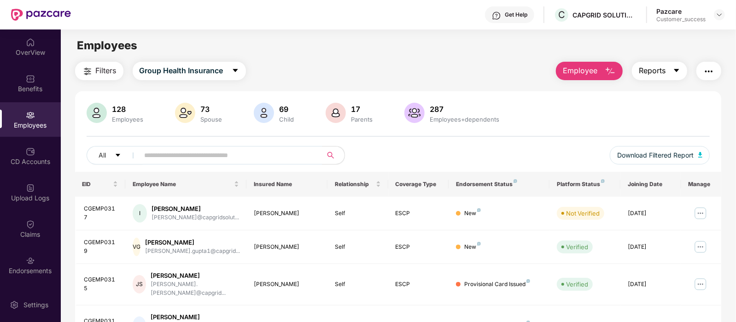
click at [680, 66] on button "Reports" at bounding box center [659, 71] width 55 height 18
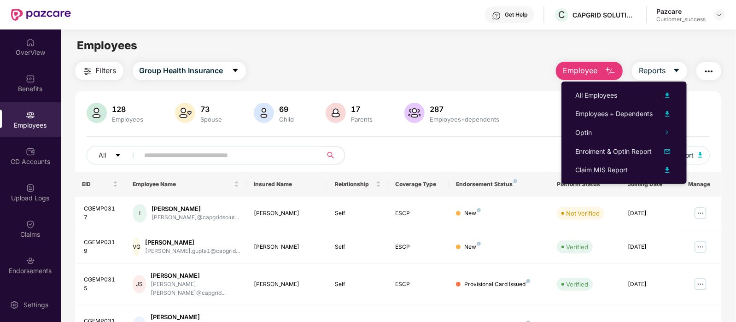
click at [697, 71] on button "button" at bounding box center [708, 71] width 25 height 18
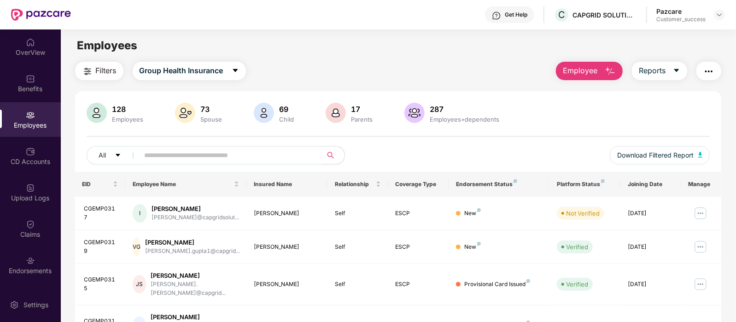
click at [604, 68] on img "button" at bounding box center [609, 71] width 11 height 11
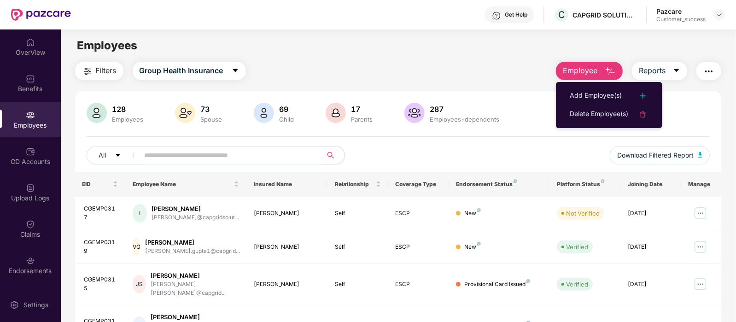
click at [604, 68] on img "button" at bounding box center [609, 71] width 11 height 11
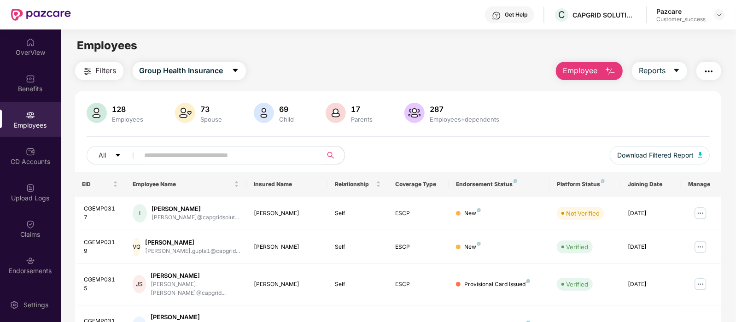
click at [711, 65] on button "button" at bounding box center [708, 71] width 25 height 18
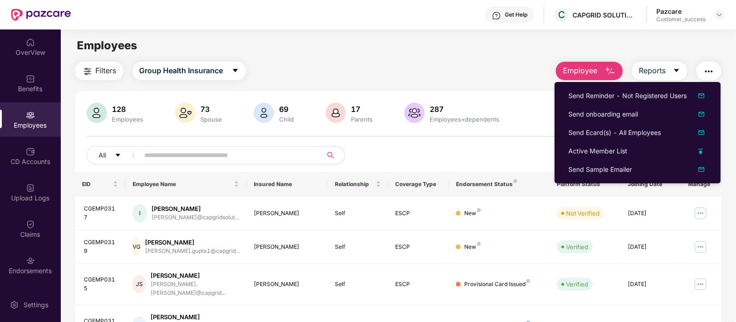
click at [710, 66] on img "button" at bounding box center [708, 71] width 11 height 11
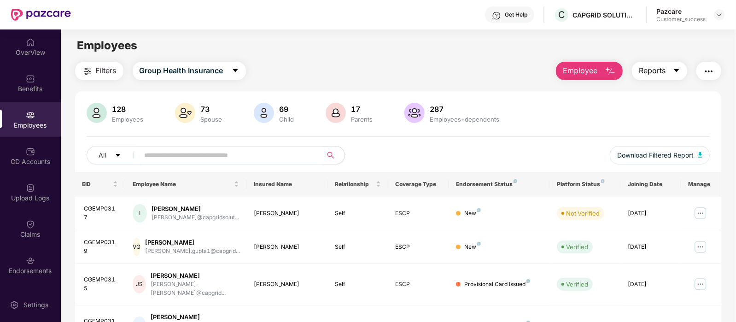
click at [674, 79] on button "Reports" at bounding box center [659, 71] width 55 height 18
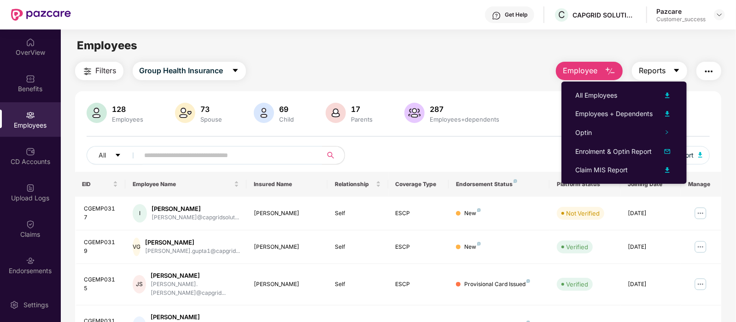
click at [673, 72] on icon "caret-down" at bounding box center [676, 70] width 7 height 7
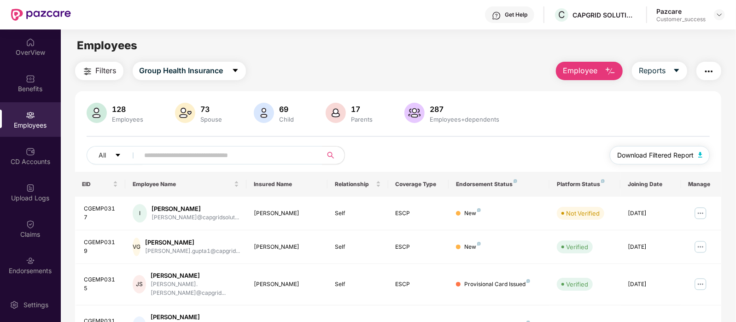
click at [696, 153] on button "Download Filtered Report" at bounding box center [660, 155] width 100 height 18
